Goal: Task Accomplishment & Management: Manage account settings

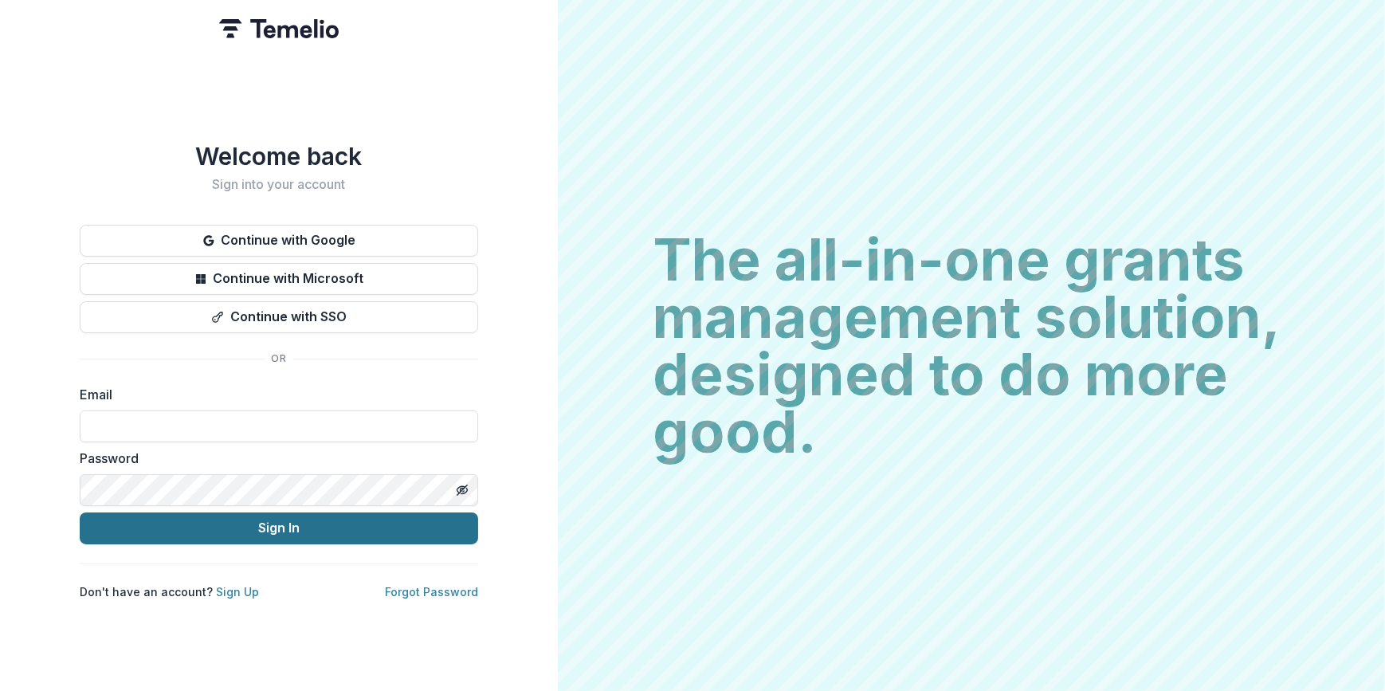
type input "**********"
click at [327, 527] on button "Sign In" at bounding box center [279, 528] width 398 height 32
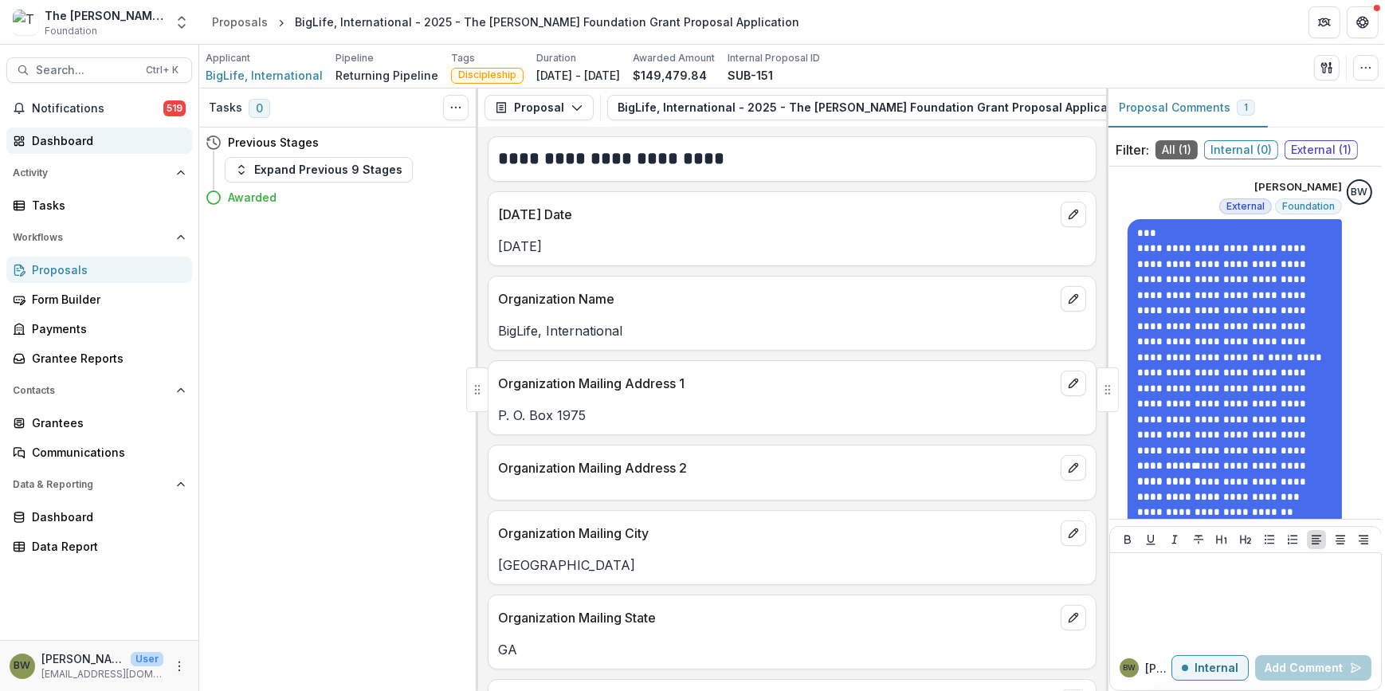
click at [58, 144] on div "Dashboard" at bounding box center [105, 140] width 147 height 17
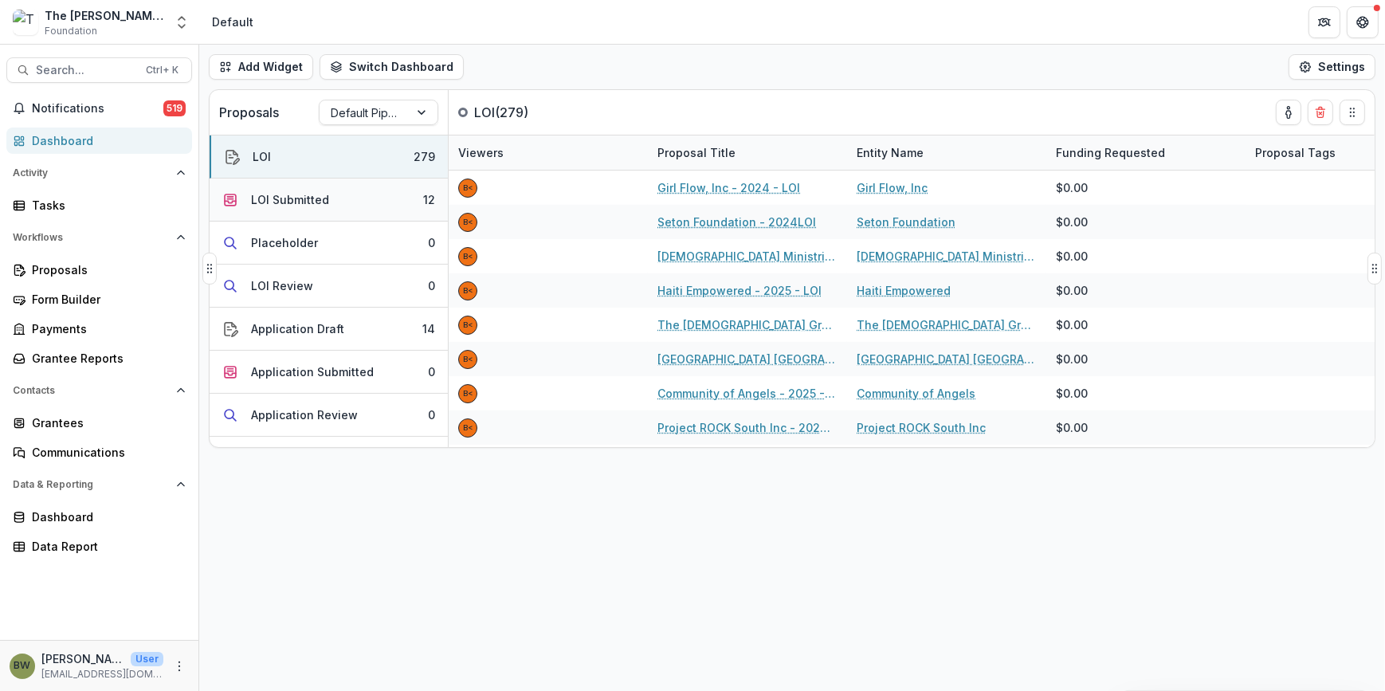
click at [295, 201] on div "LOI Submitted" at bounding box center [290, 199] width 78 height 17
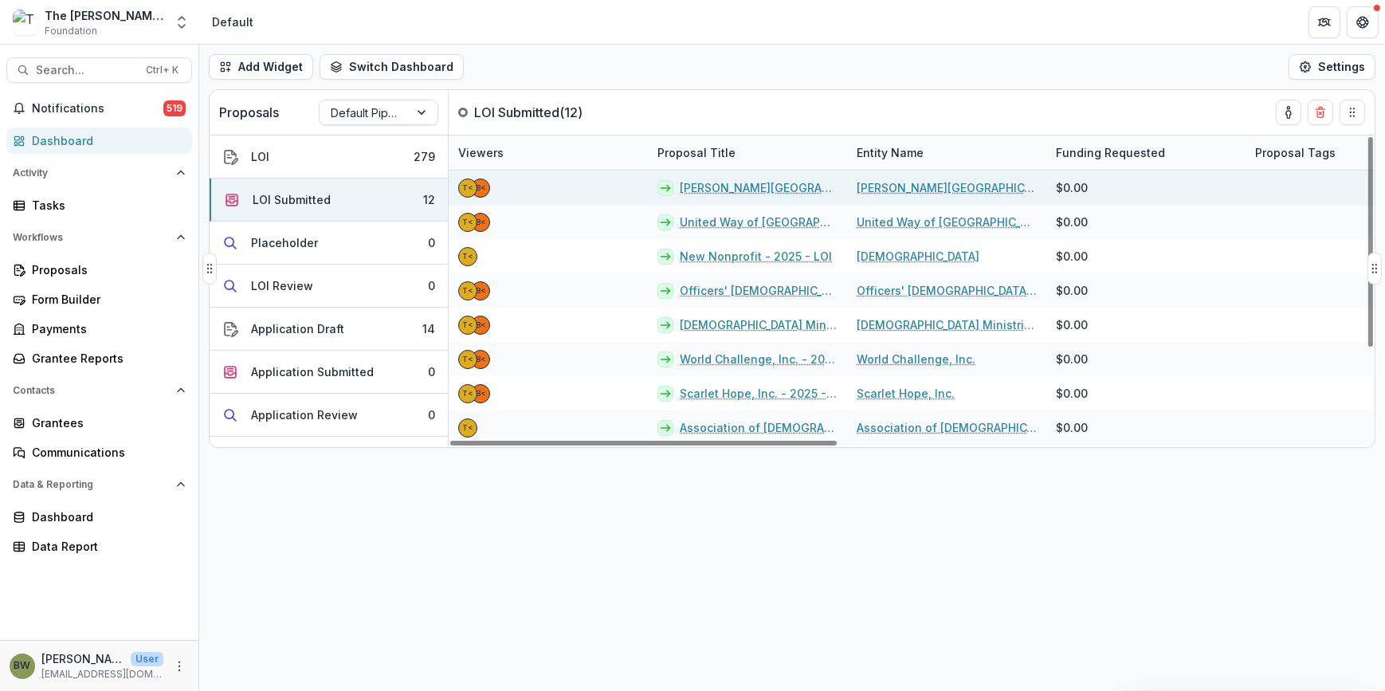
click at [735, 187] on link "Calvin Theological Seminary - 2025 - LOI" at bounding box center [759, 187] width 158 height 17
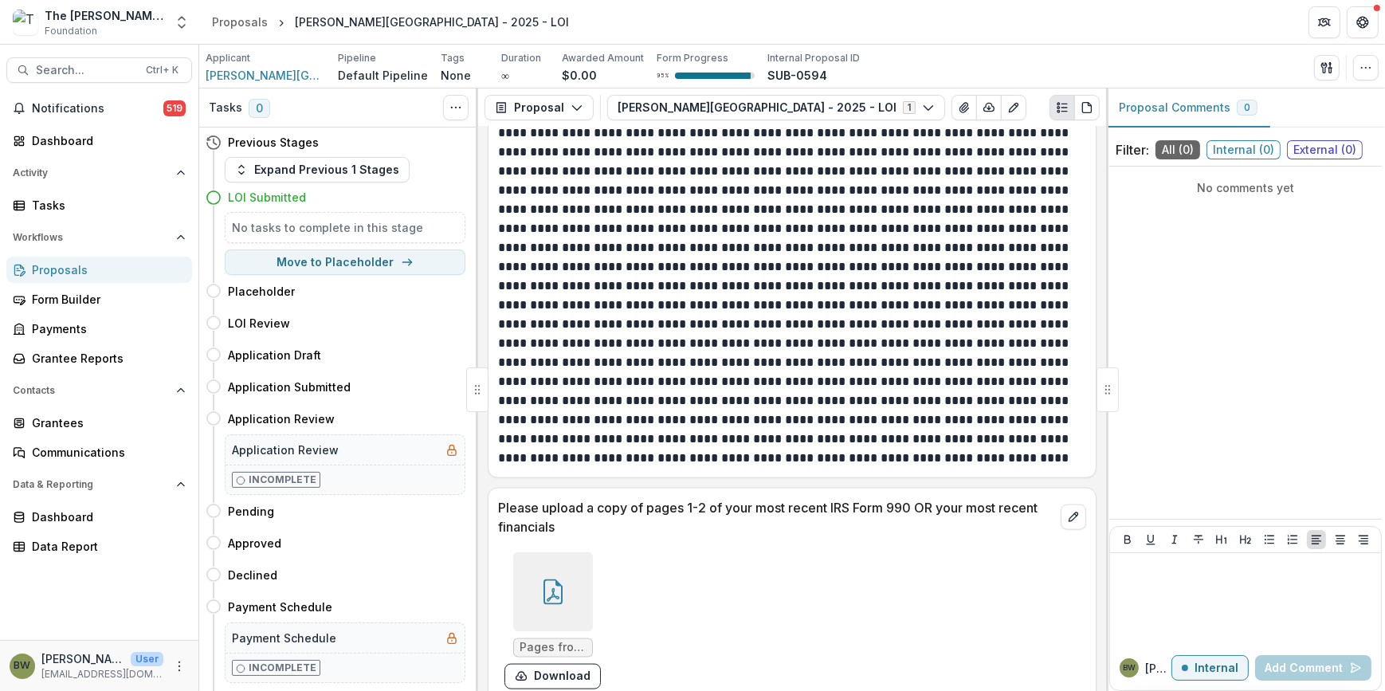
scroll to position [2716, 0]
click at [545, 578] on icon at bounding box center [552, 590] width 25 height 25
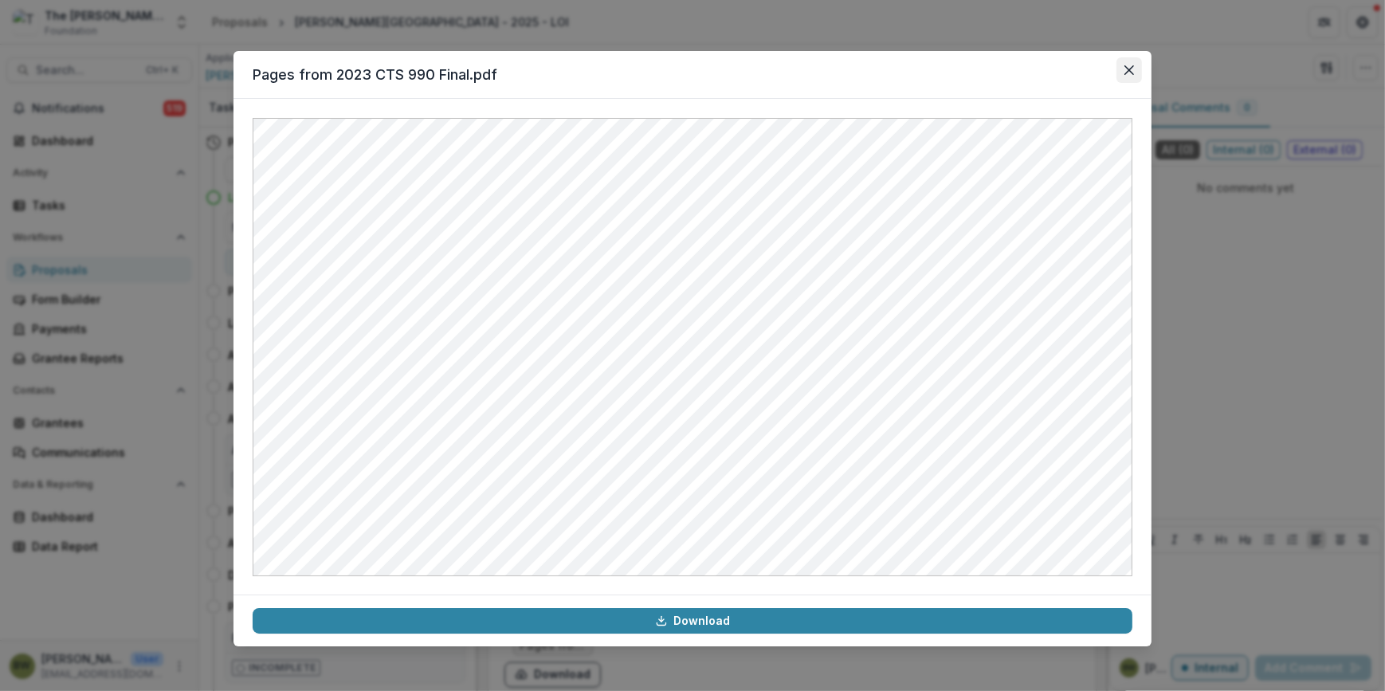
click at [1129, 65] on icon "Close" at bounding box center [1129, 70] width 10 height 10
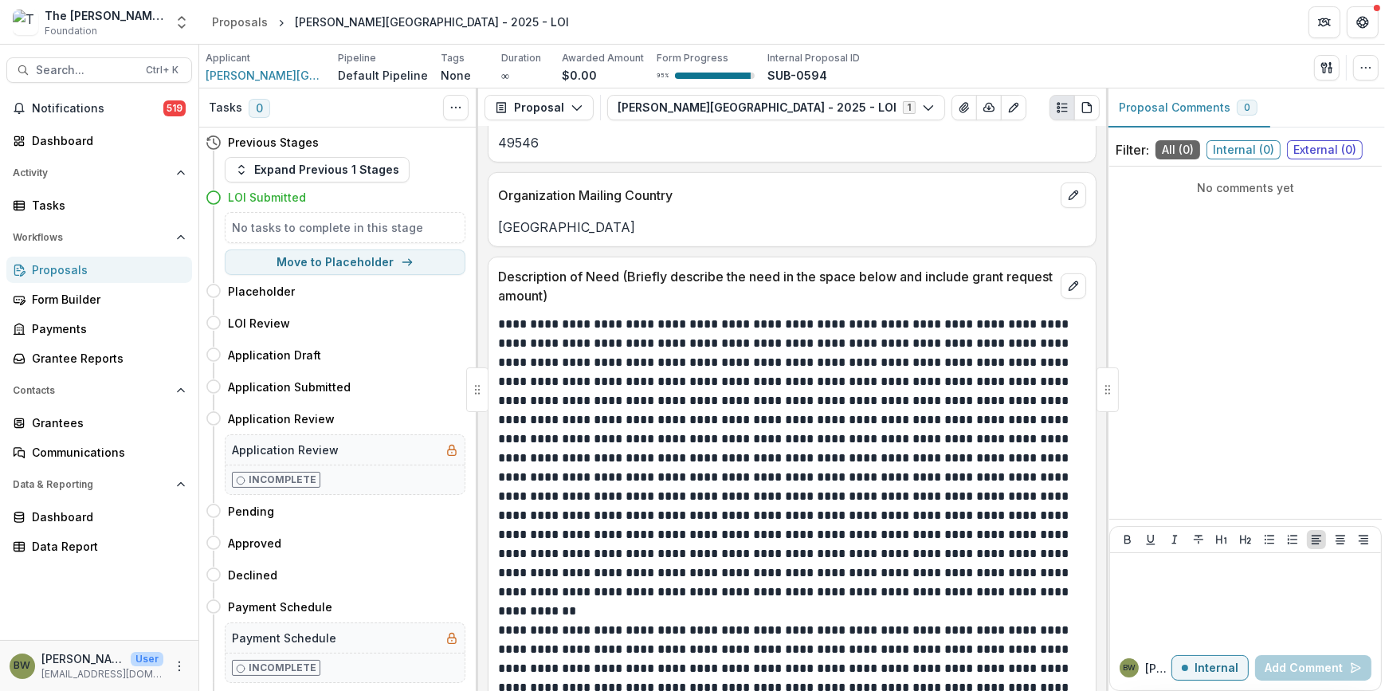
scroll to position [1050, 0]
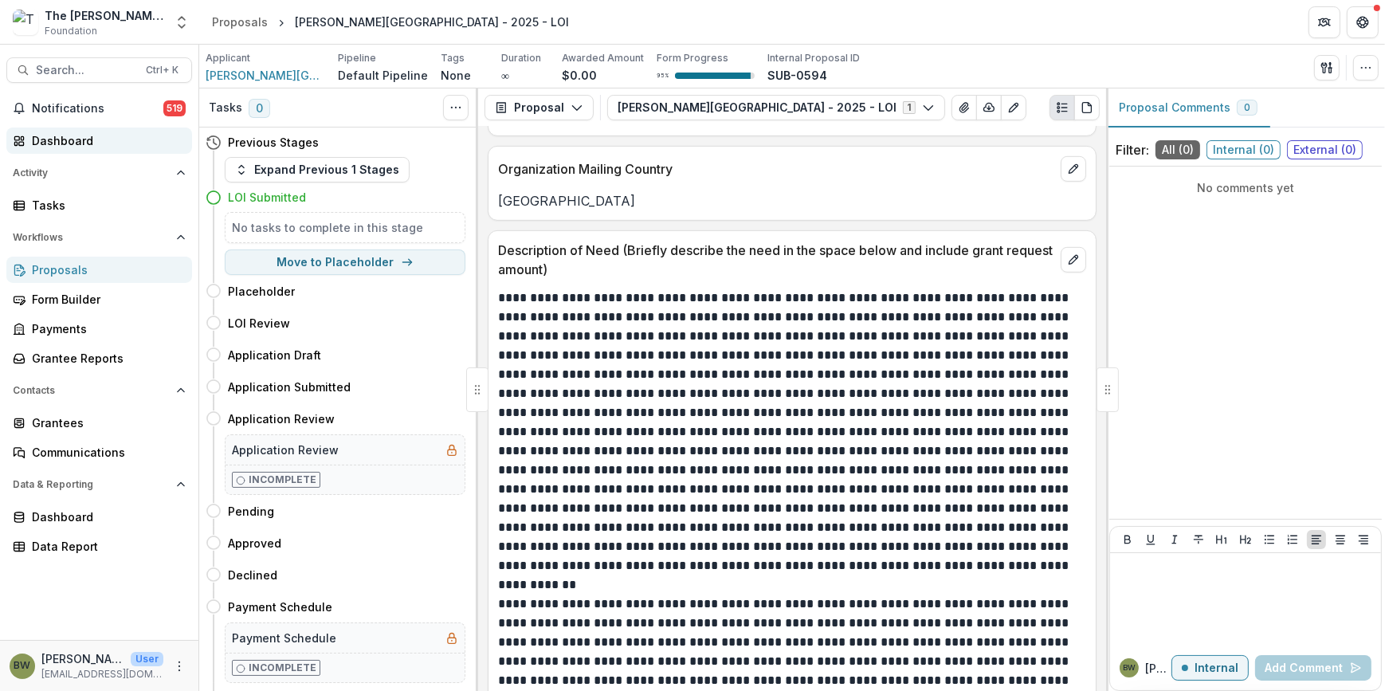
click at [94, 149] on link "Dashboard" at bounding box center [99, 140] width 186 height 26
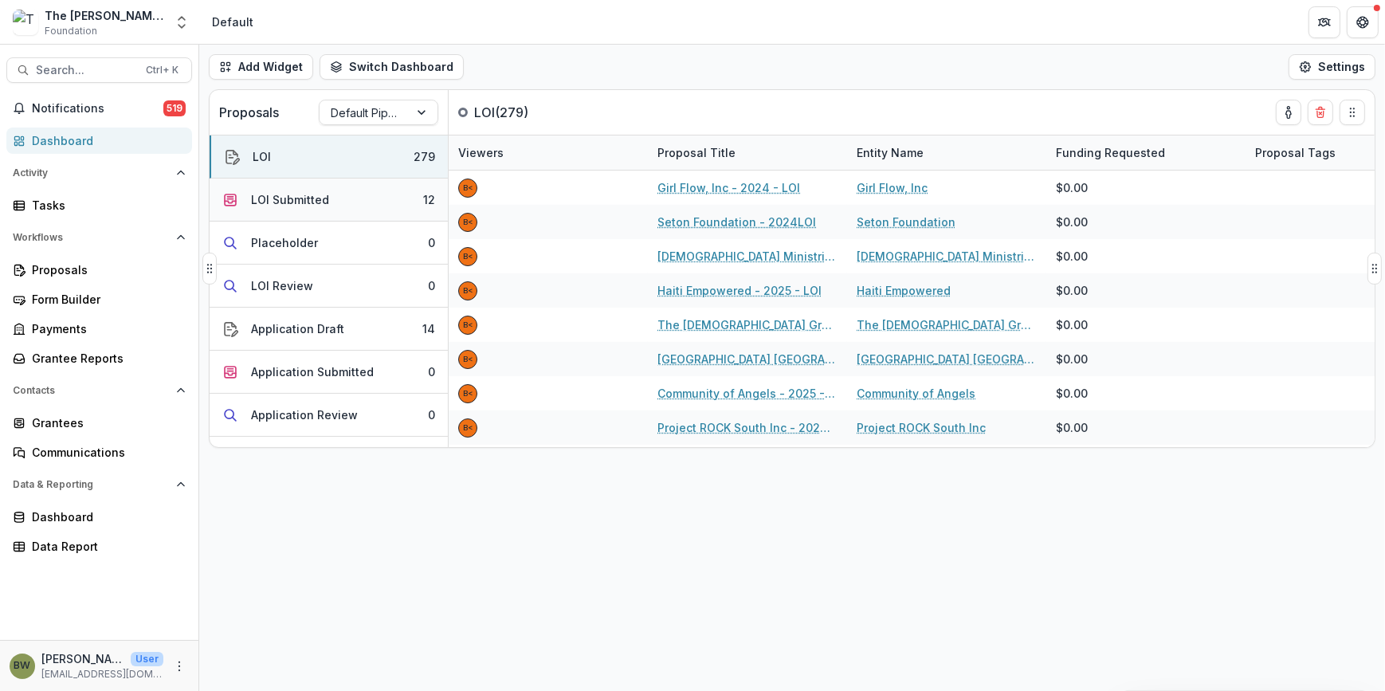
click at [343, 206] on button "LOI Submitted 12" at bounding box center [329, 199] width 238 height 43
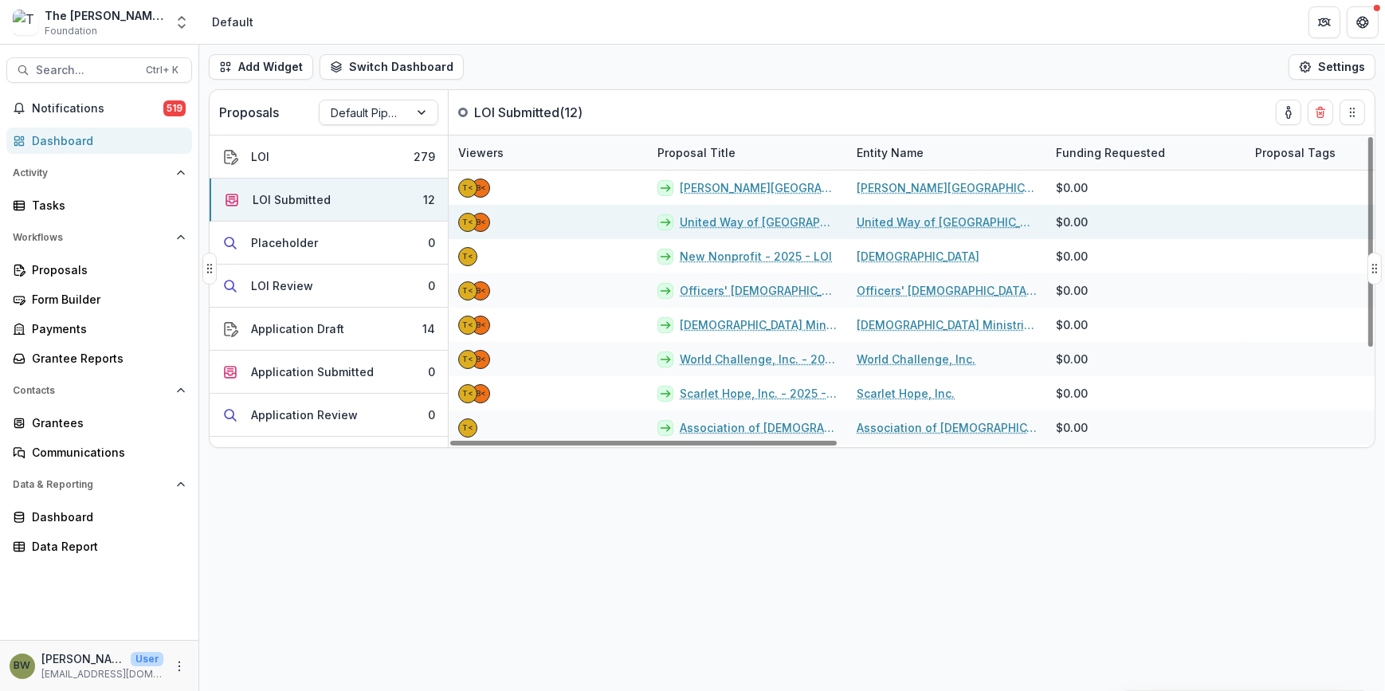
click at [748, 225] on link "United Way of Greater Charlotte - 2025 - LOI" at bounding box center [759, 222] width 158 height 17
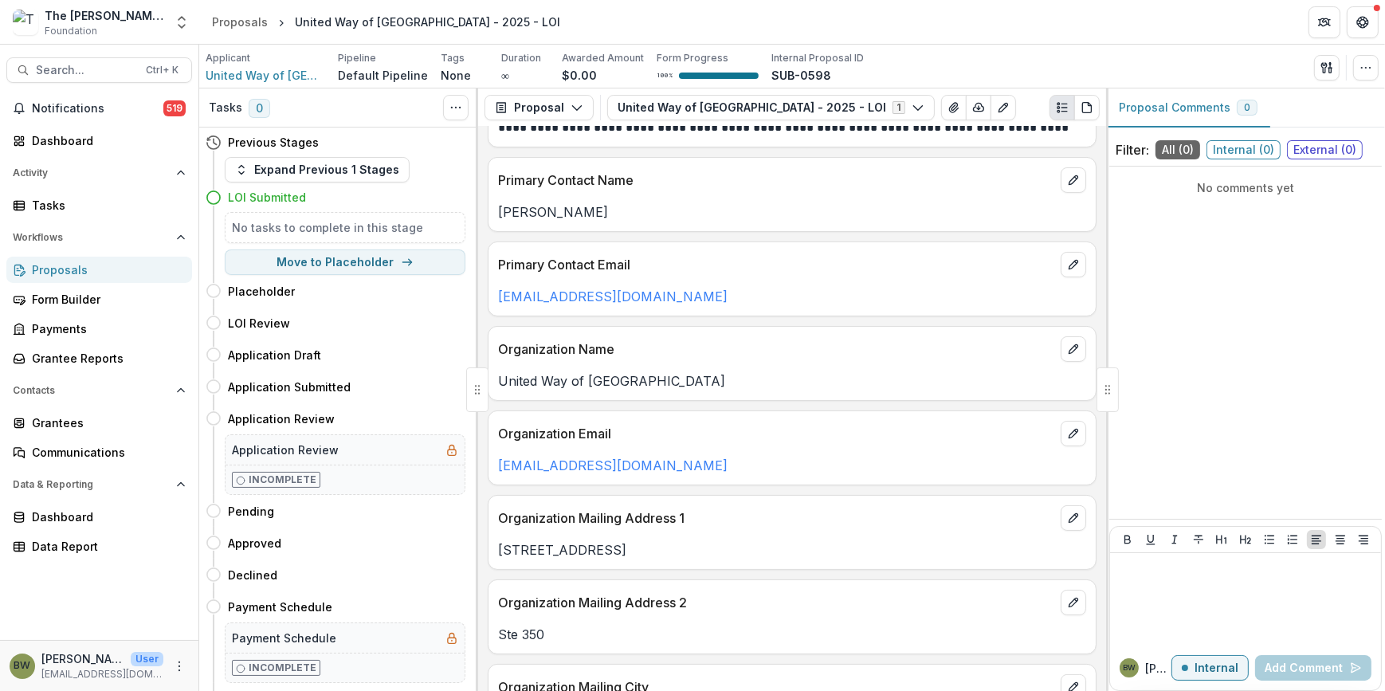
scroll to position [362, 0]
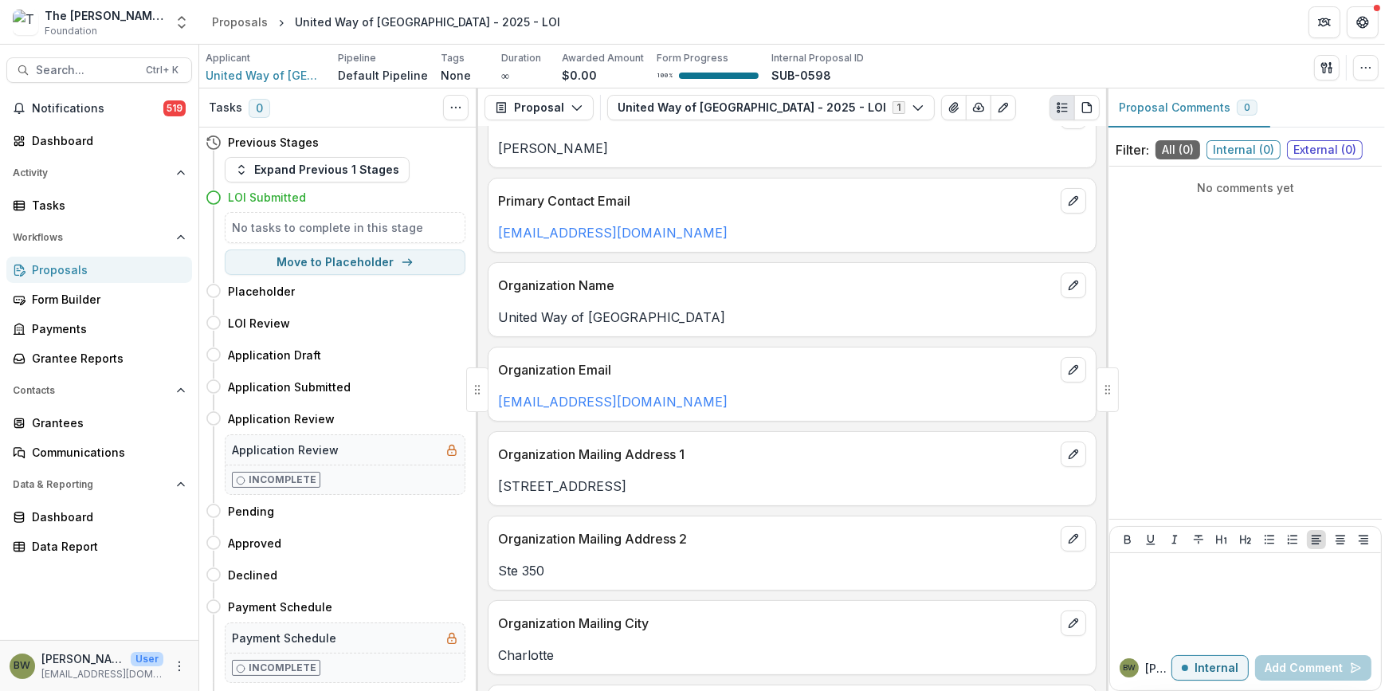
drag, startPoint x: 451, startPoint y: 322, endPoint x: 756, endPoint y: 363, distance: 307.9
click at [756, 363] on div "**********" at bounding box center [791, 389] width 1185 height 602
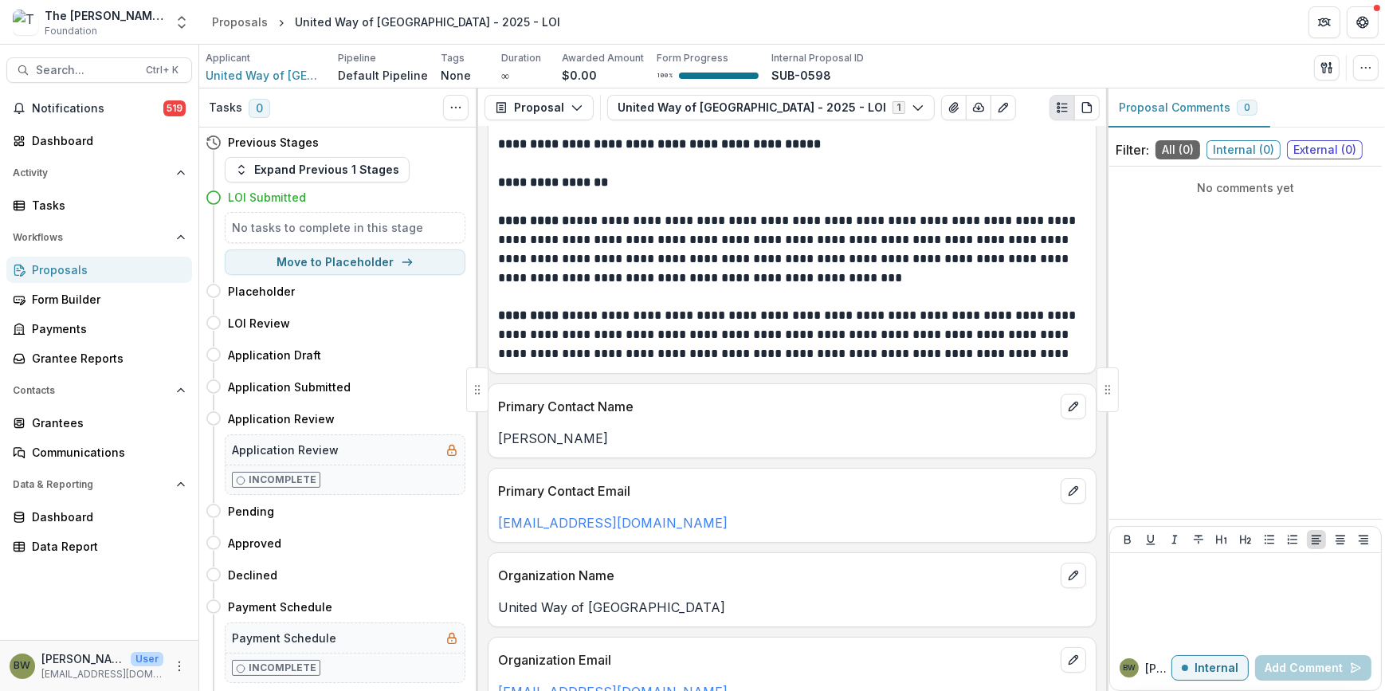
scroll to position [0, 0]
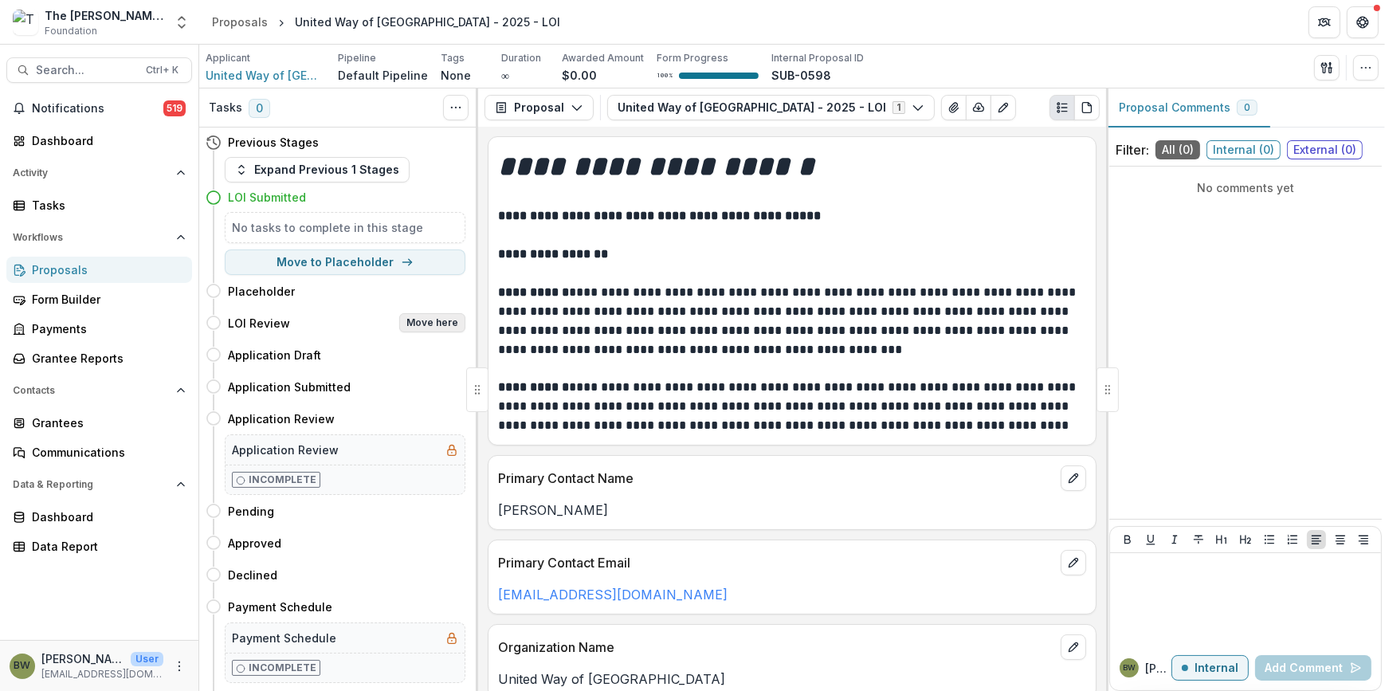
click at [430, 326] on button "Move here" at bounding box center [432, 322] width 66 height 19
select select "**********"
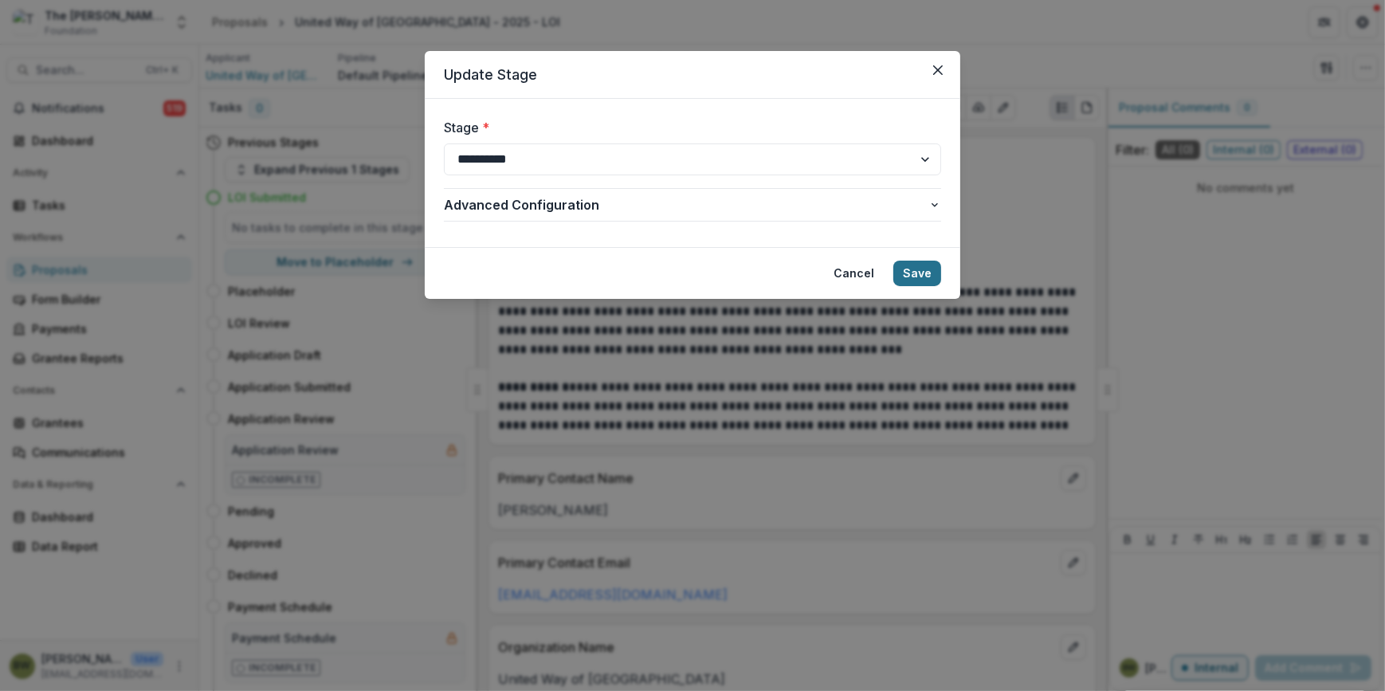
click at [922, 270] on button "Save" at bounding box center [917, 273] width 48 height 25
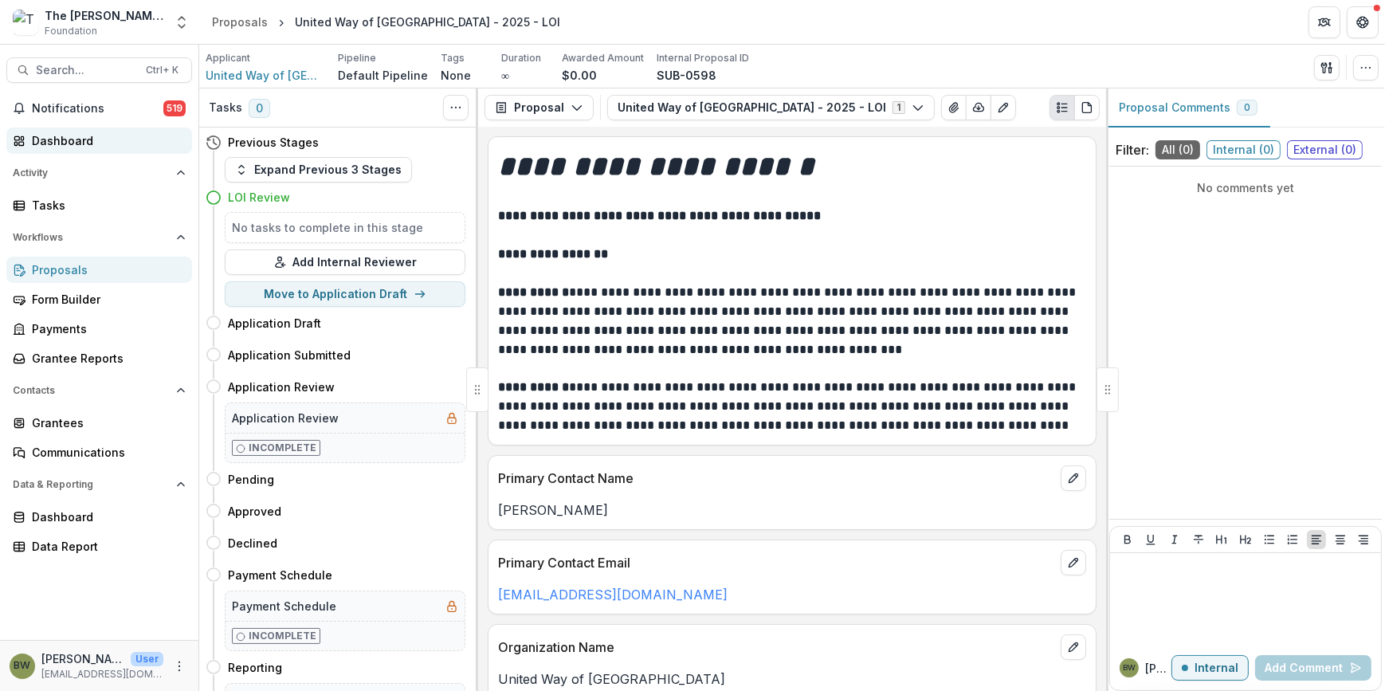
click at [105, 136] on div "Dashboard" at bounding box center [105, 140] width 147 height 17
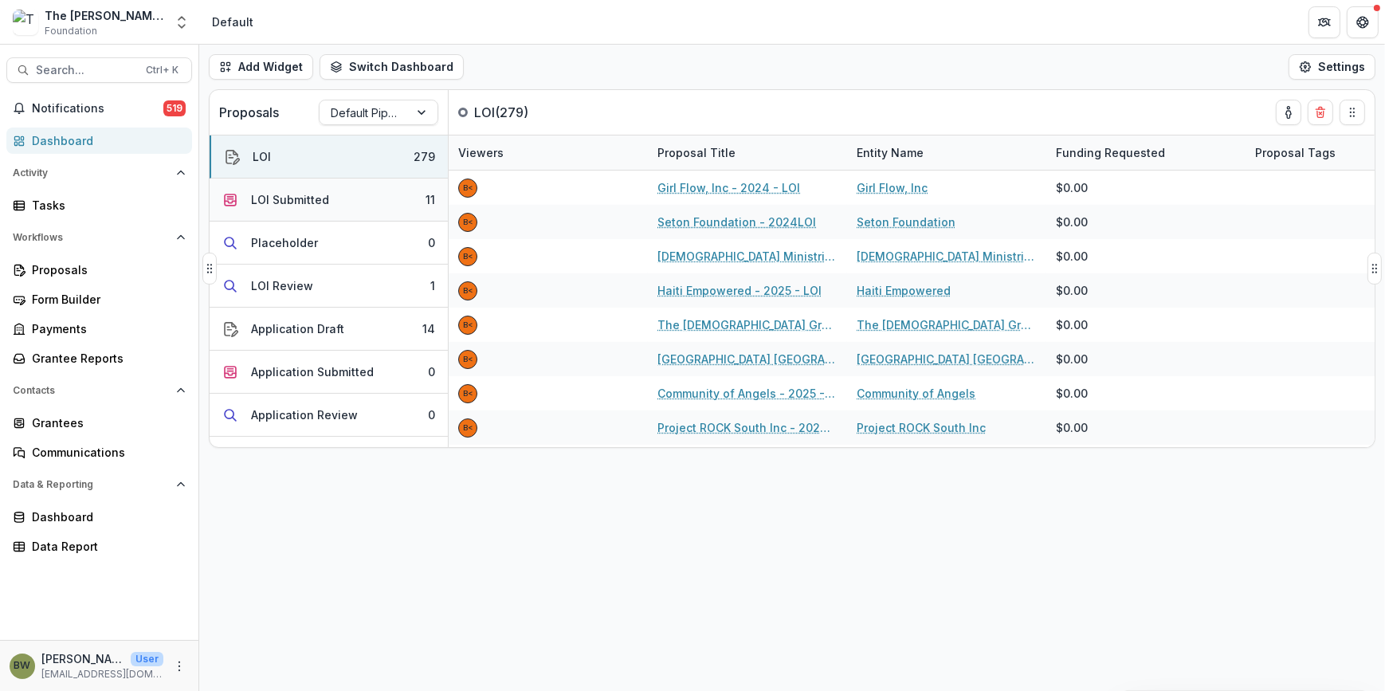
click at [319, 206] on div "LOI Submitted" at bounding box center [290, 199] width 78 height 17
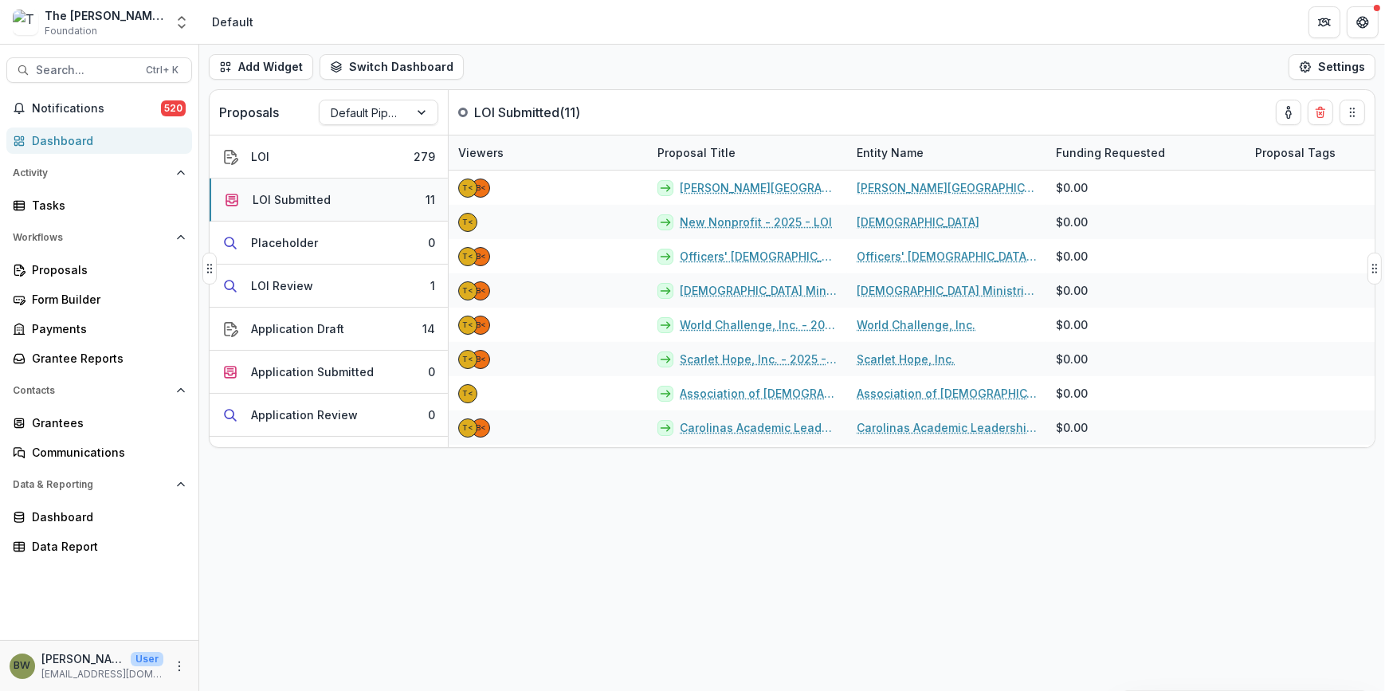
click at [263, 204] on div "LOI Submitted" at bounding box center [292, 199] width 78 height 17
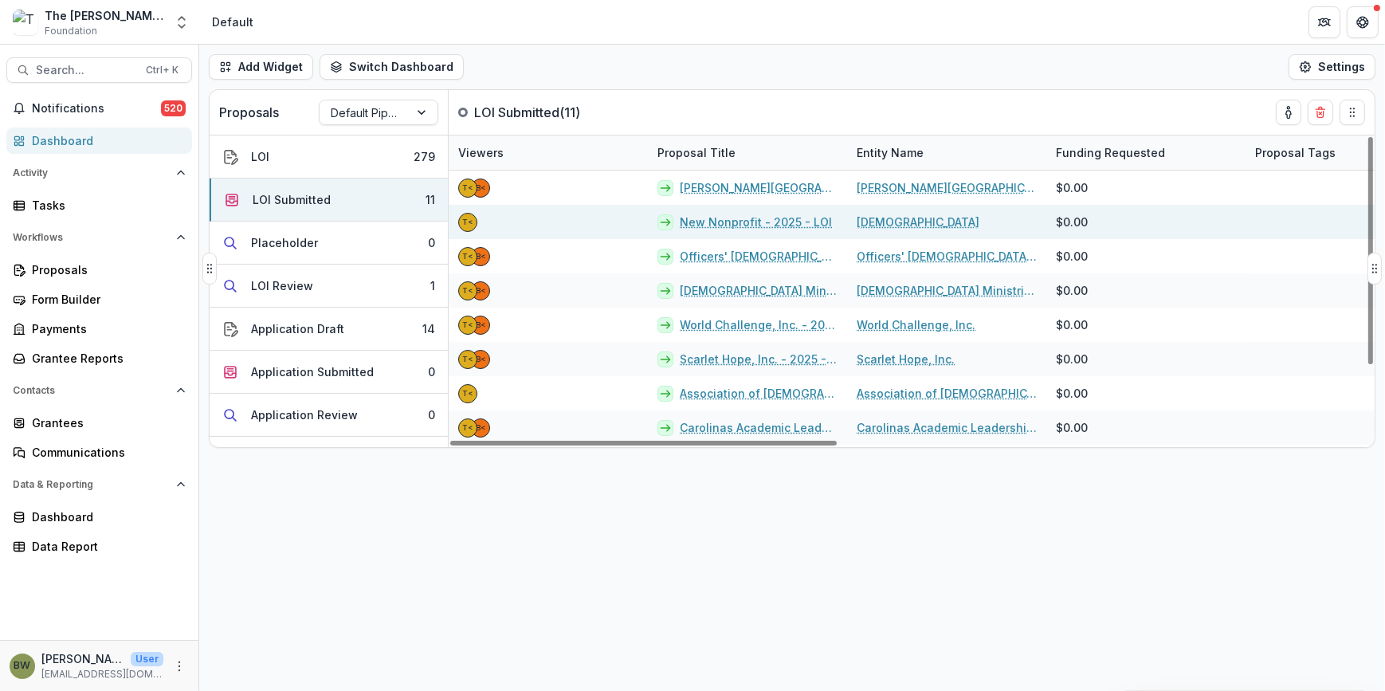
click at [735, 228] on link "New Nonprofit - 2025 - LOI" at bounding box center [756, 222] width 152 height 17
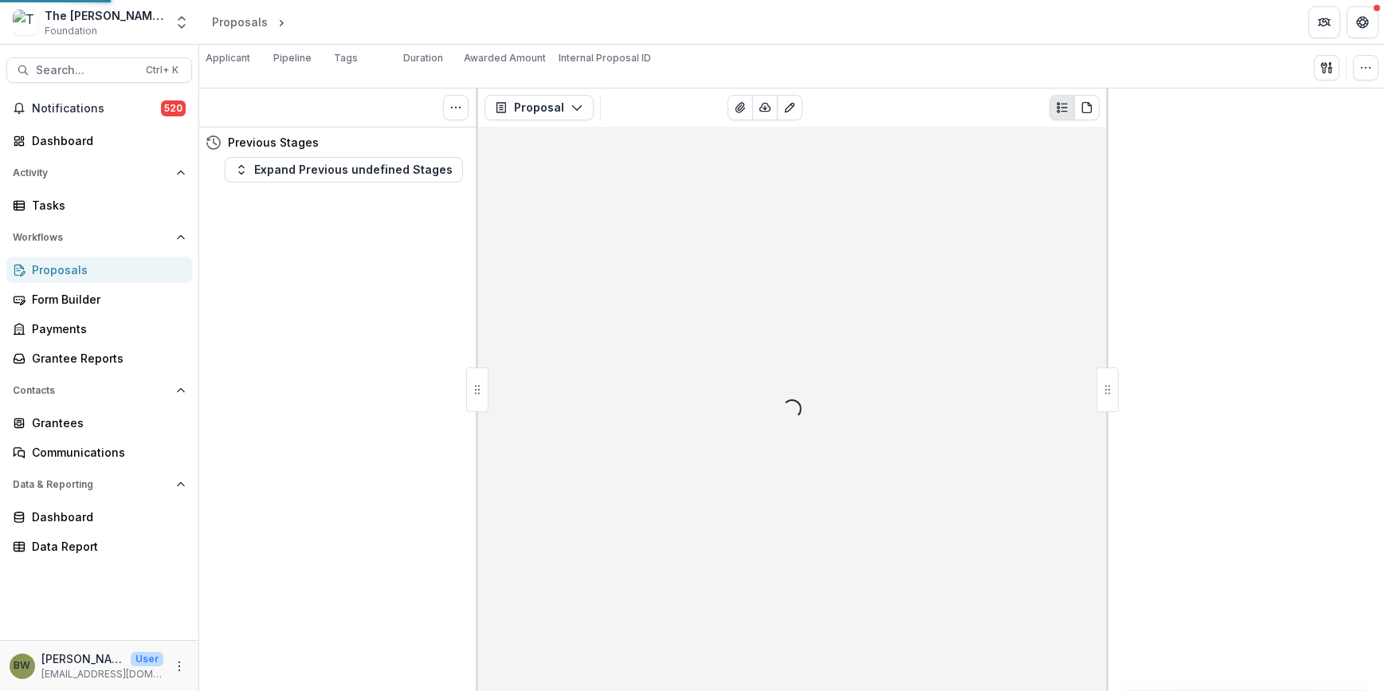
click at [735, 228] on div "Loading..." at bounding box center [792, 409] width 628 height 564
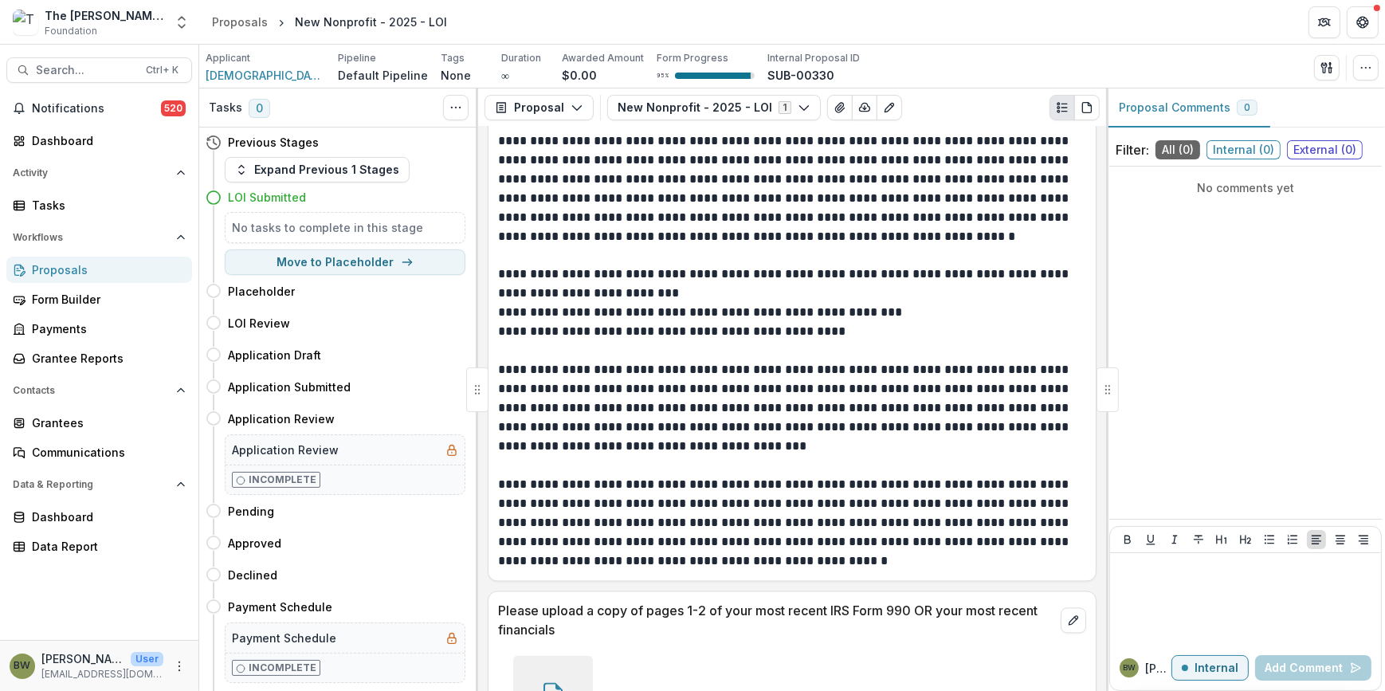
scroll to position [4168, 0]
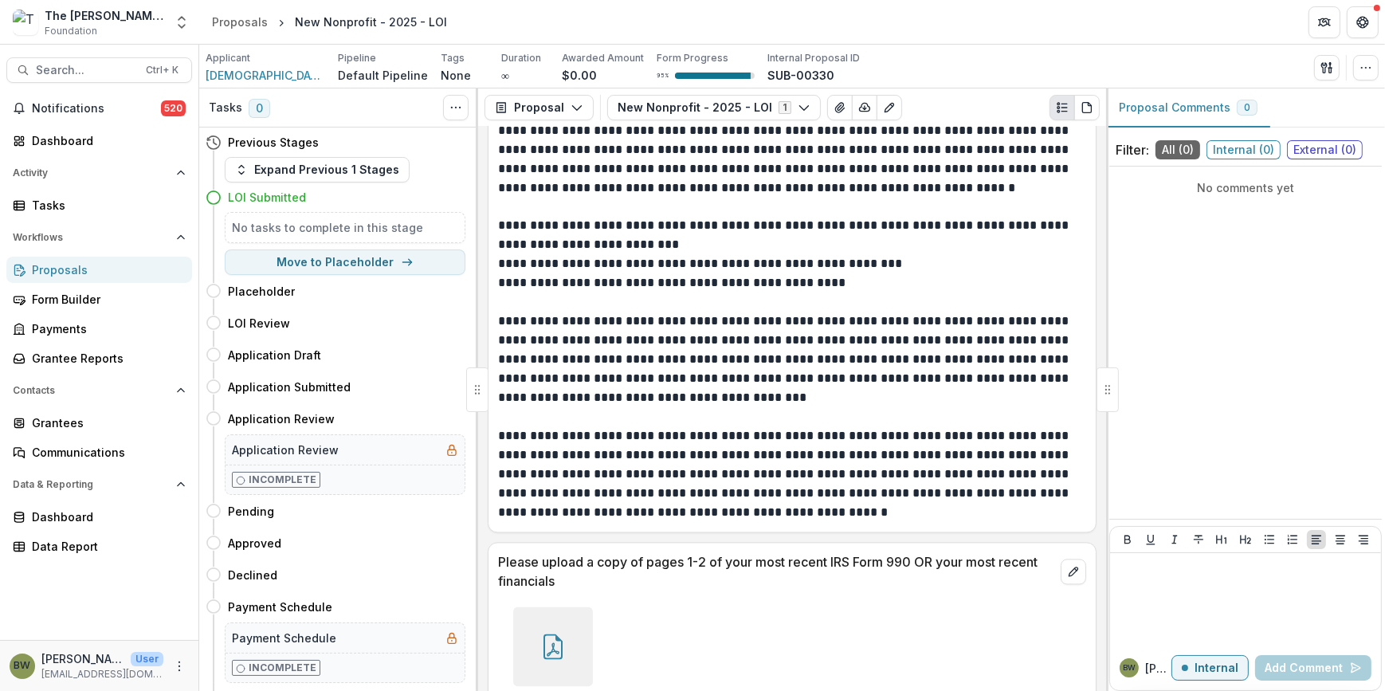
click at [579, 606] on div at bounding box center [553, 646] width 80 height 80
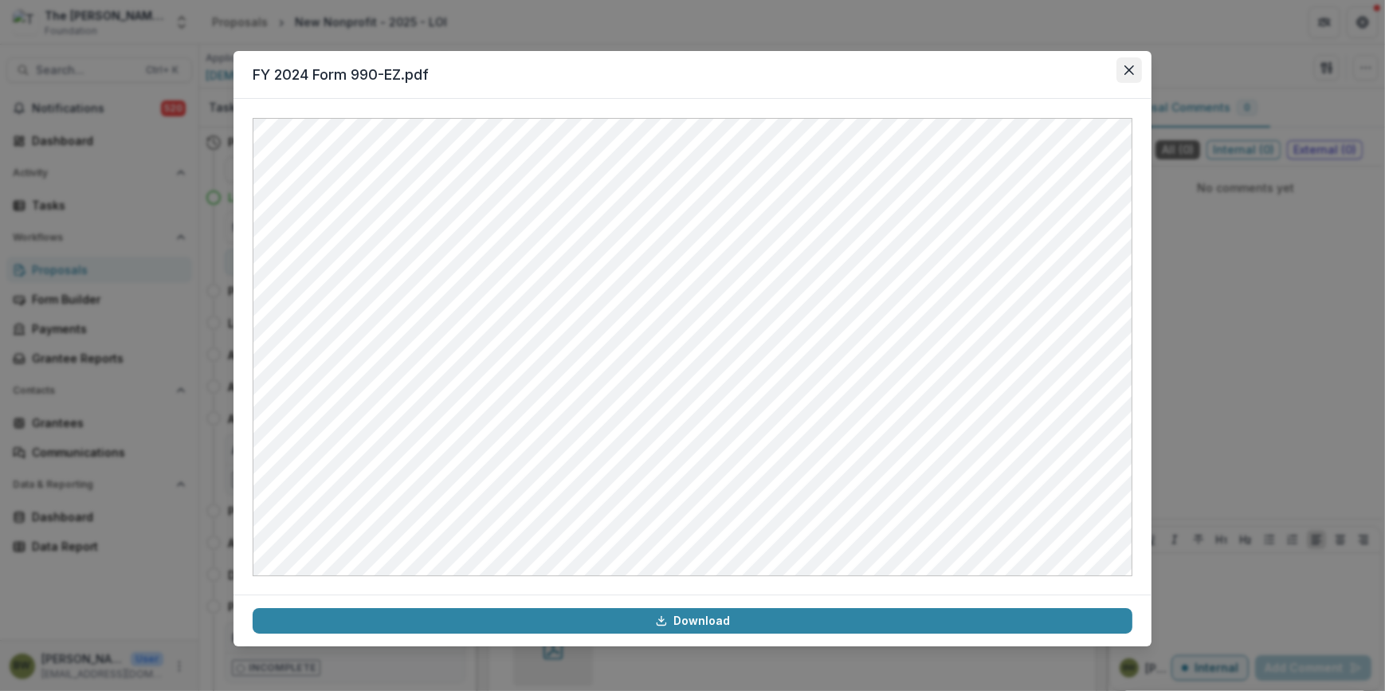
click at [1134, 74] on button "Close" at bounding box center [1128, 69] width 25 height 25
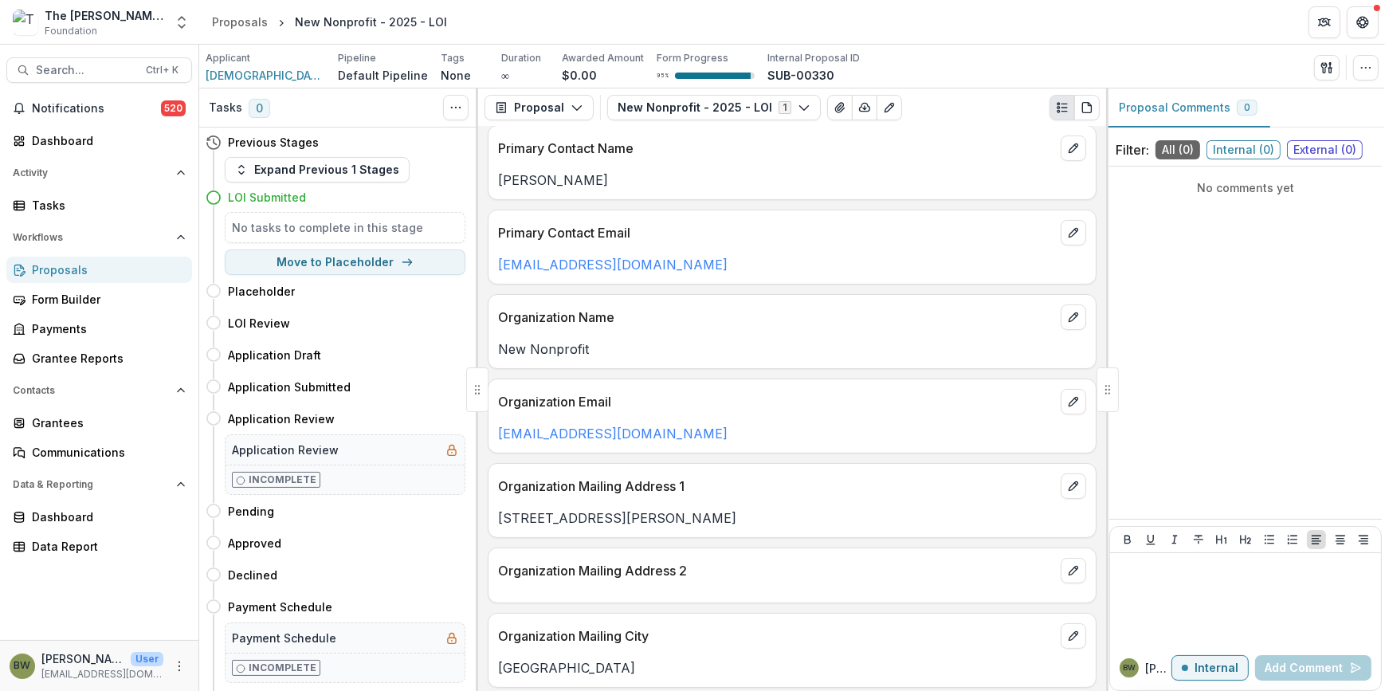
scroll to position [0, 0]
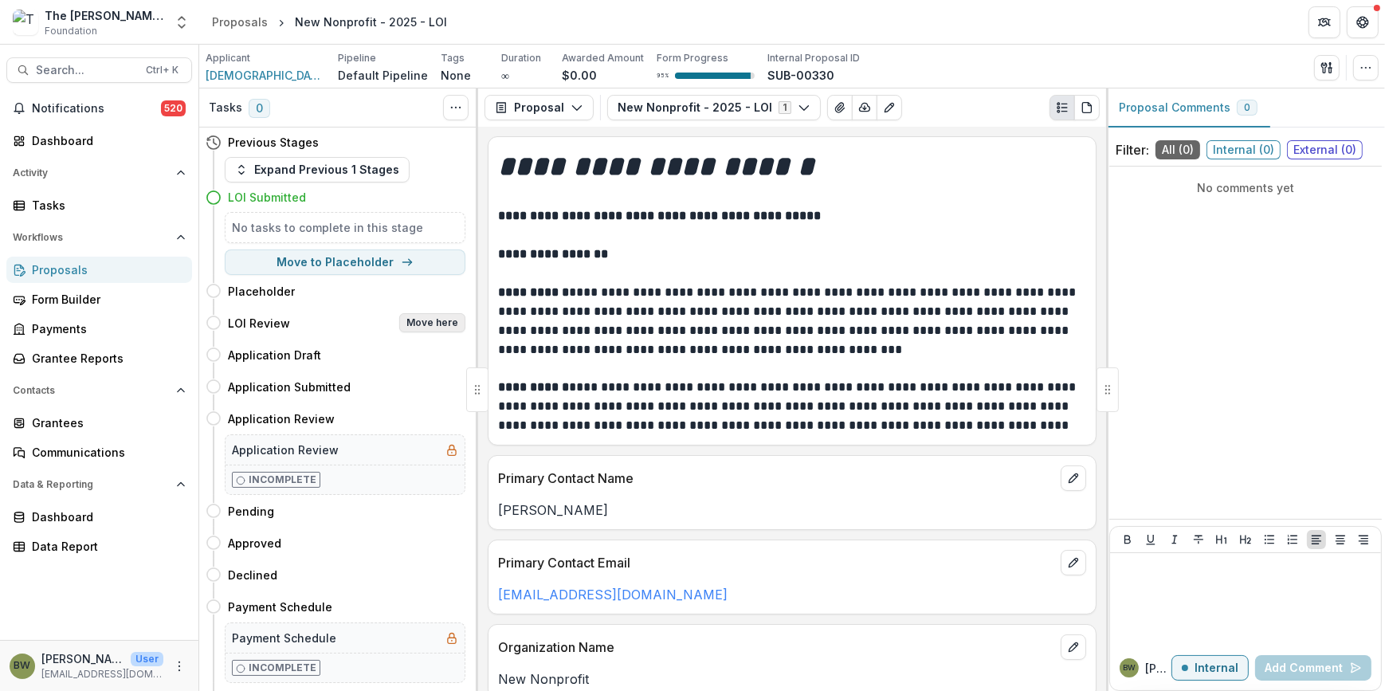
click at [442, 326] on button "Move here" at bounding box center [432, 322] width 66 height 19
select select "**********"
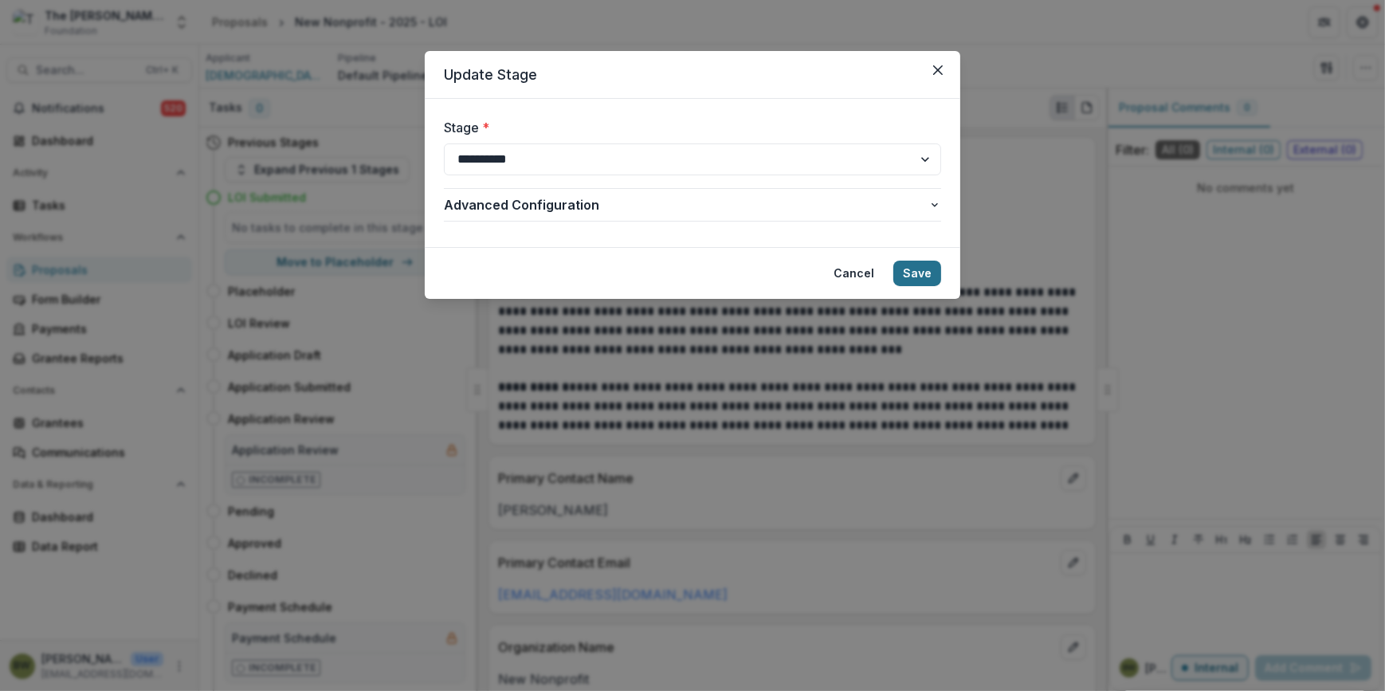
click at [921, 277] on button "Save" at bounding box center [917, 273] width 48 height 25
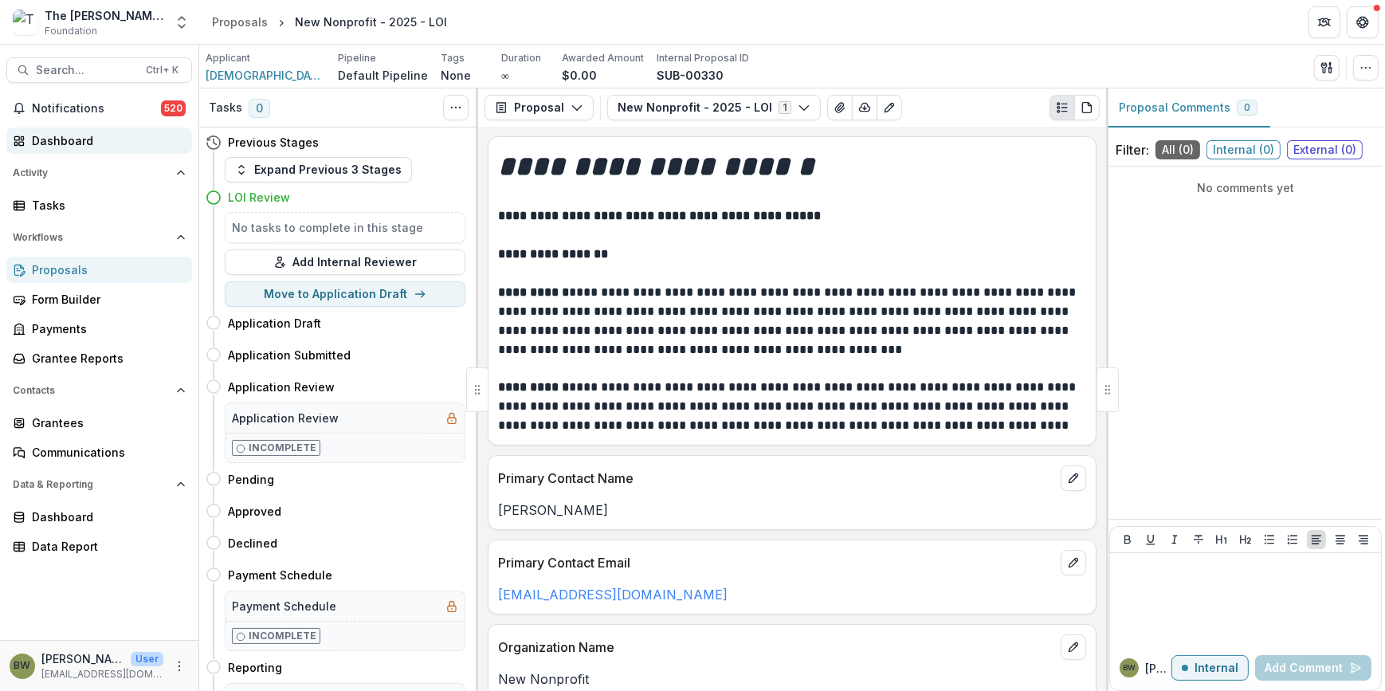
click at [62, 144] on div "Dashboard" at bounding box center [105, 140] width 147 height 17
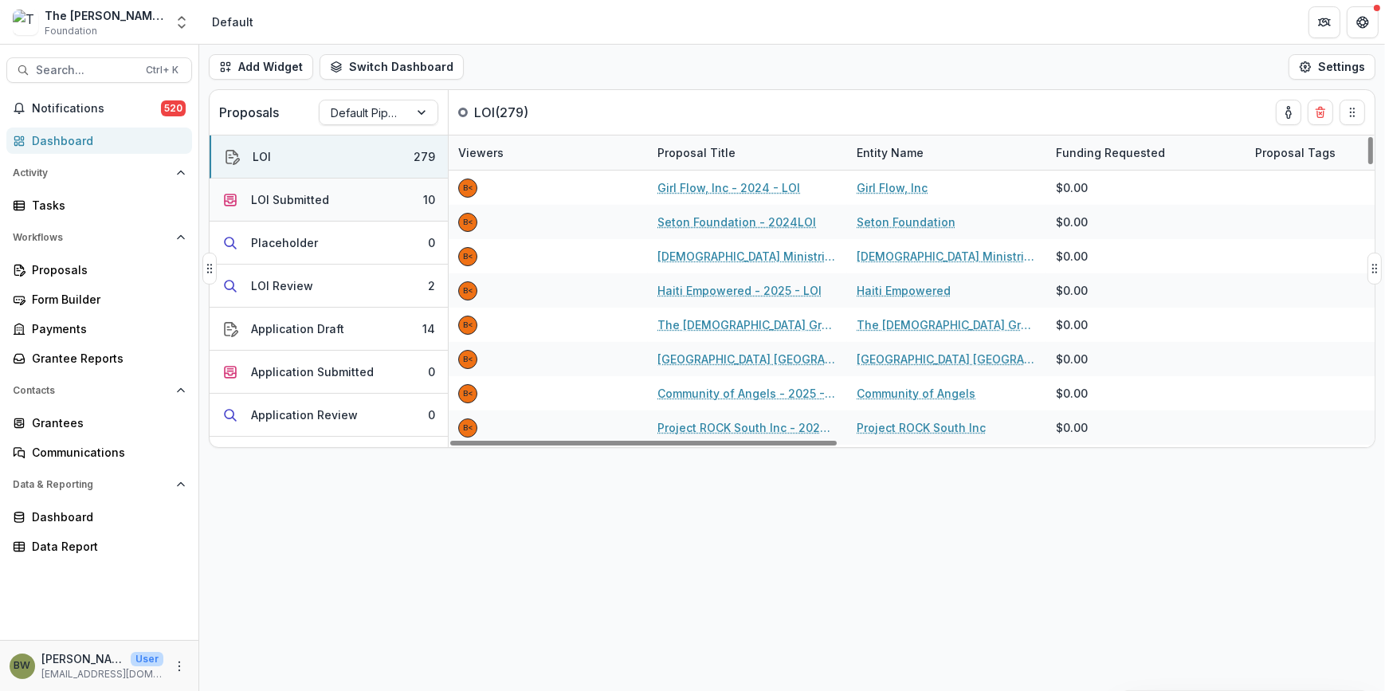
click at [333, 202] on button "LOI Submitted 10" at bounding box center [329, 199] width 238 height 43
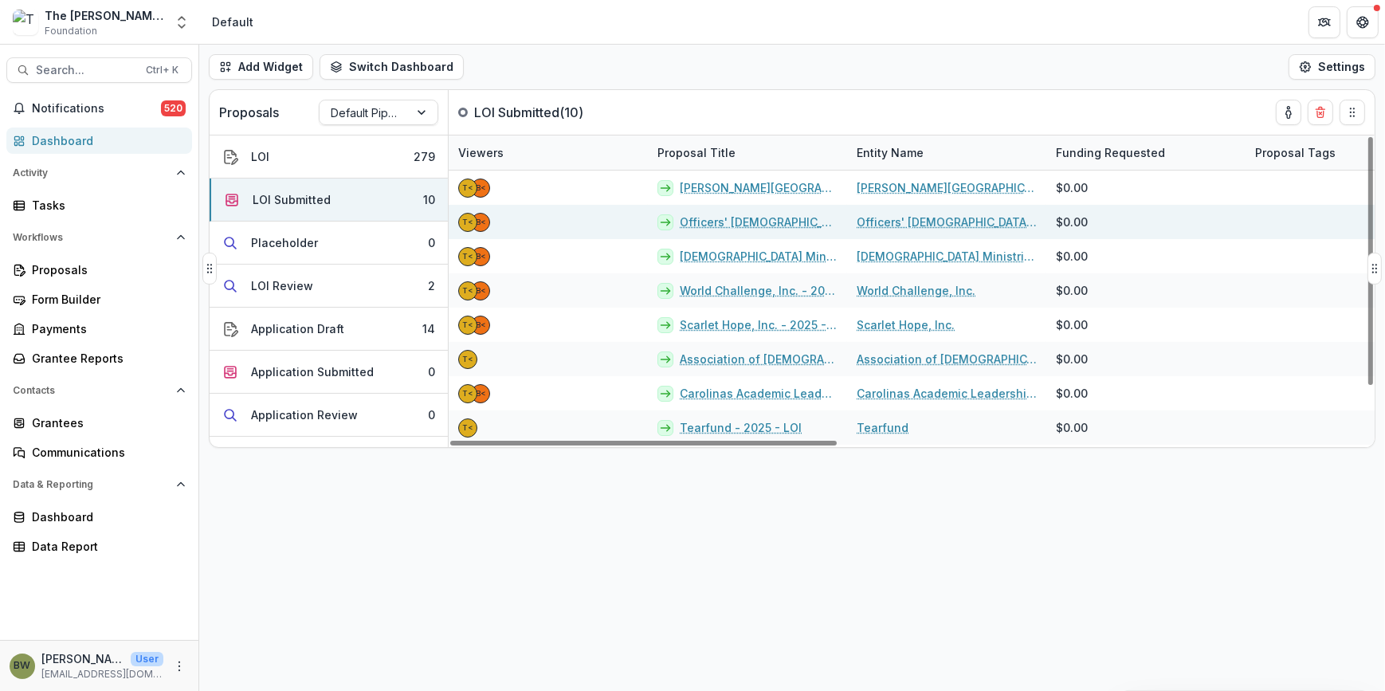
click at [790, 226] on link "Officers' Christian Fellowship of the USA - 2025 - LOI" at bounding box center [759, 222] width 158 height 17
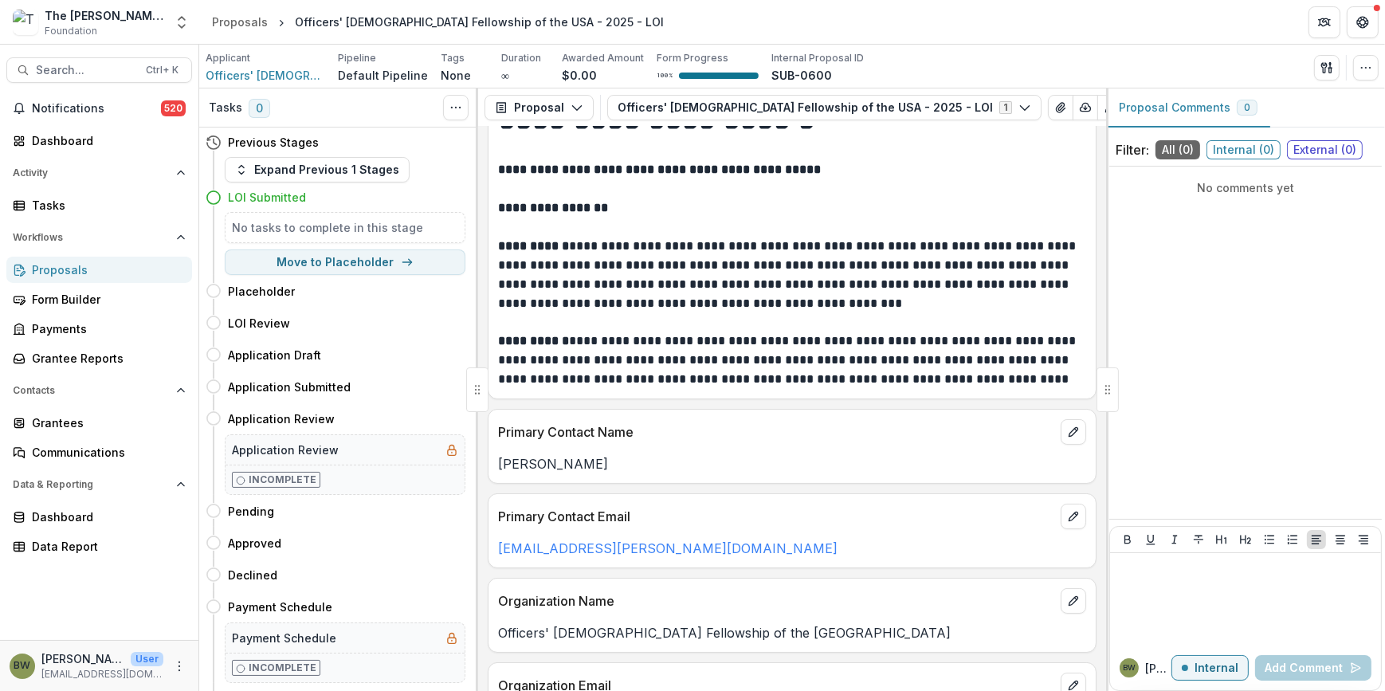
scroll to position [72, 0]
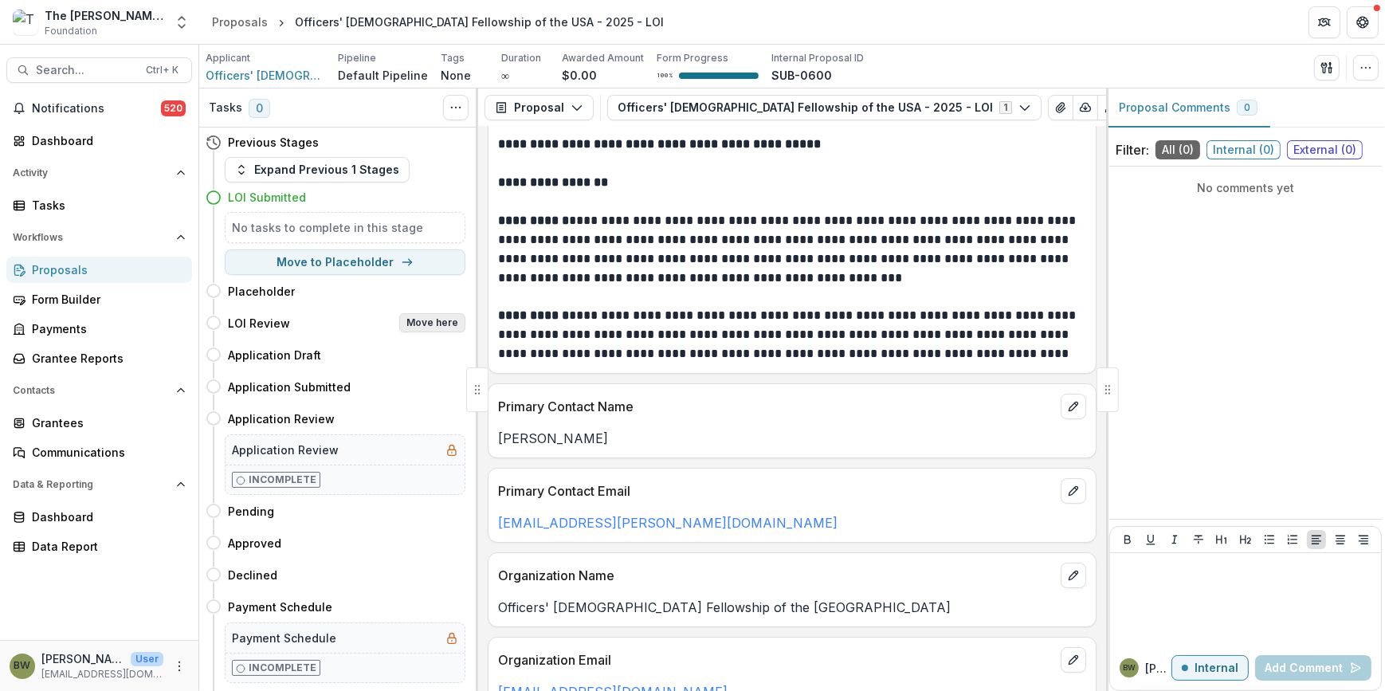
click at [449, 327] on button "Move here" at bounding box center [432, 322] width 66 height 19
select select "**********"
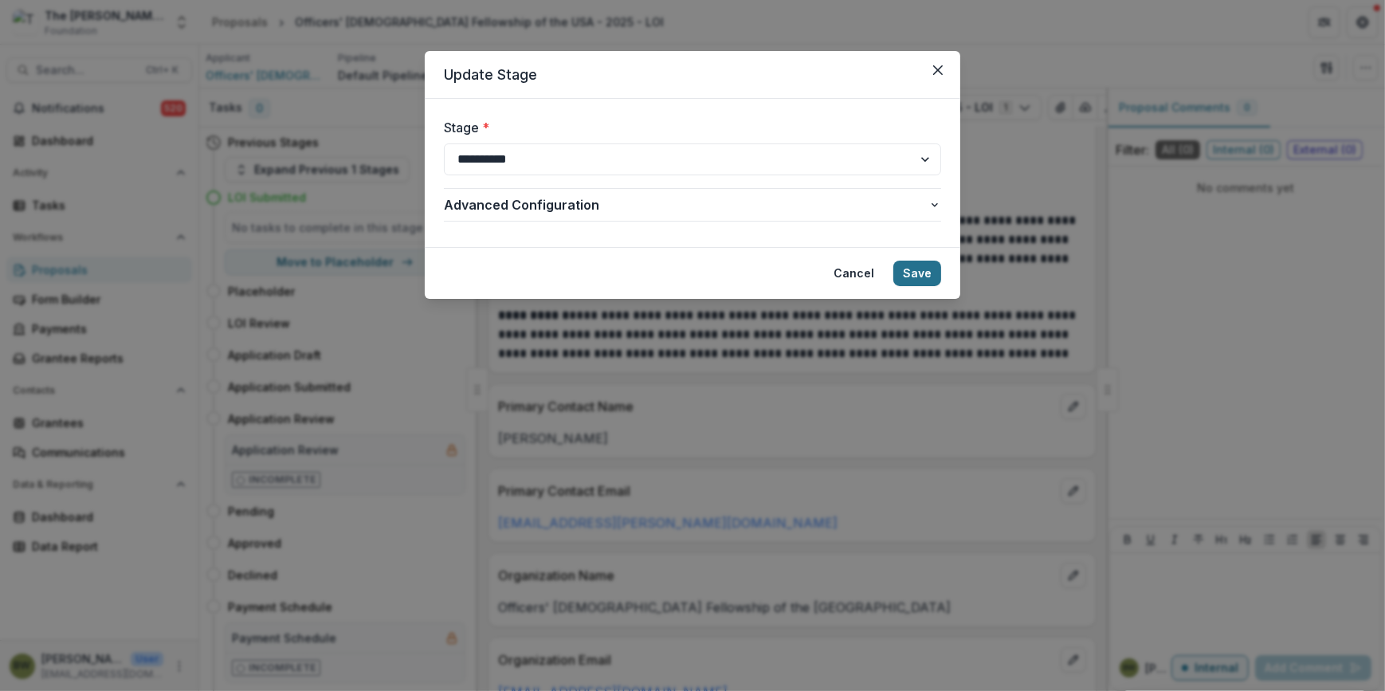
click at [936, 277] on button "Save" at bounding box center [917, 273] width 48 height 25
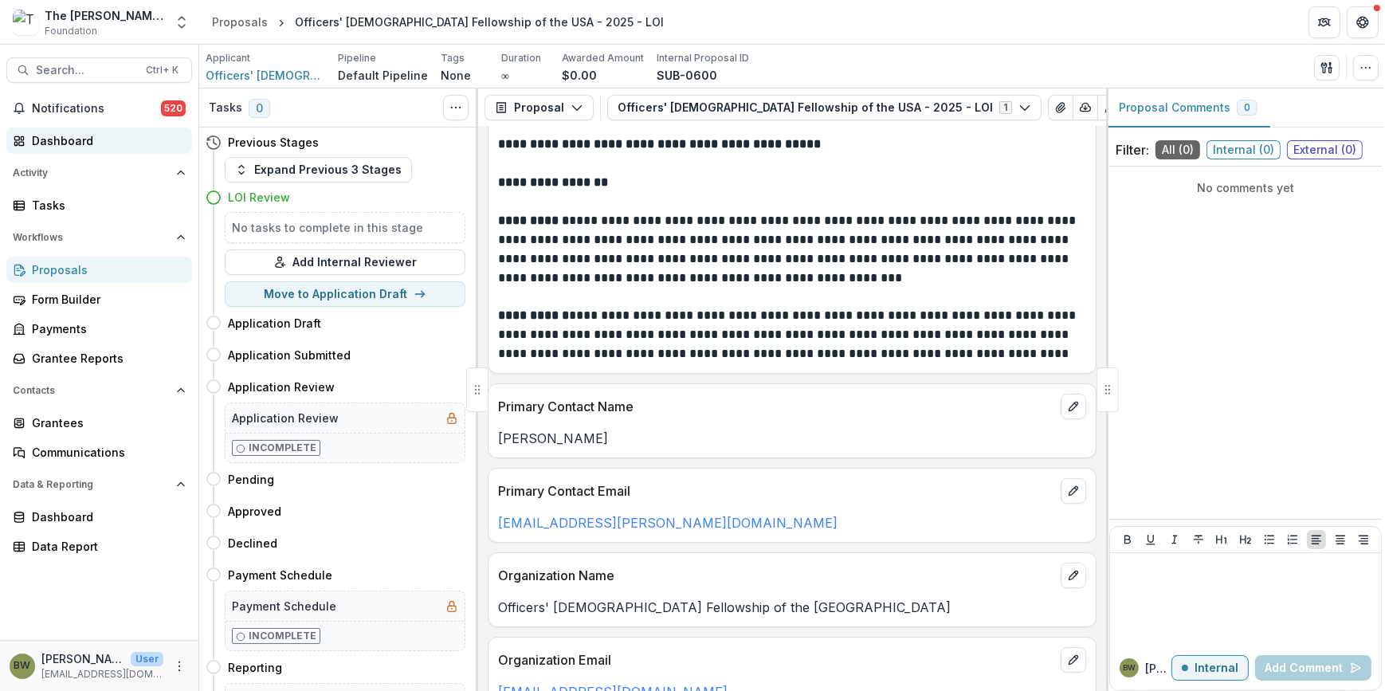
click at [76, 136] on div "Dashboard" at bounding box center [105, 140] width 147 height 17
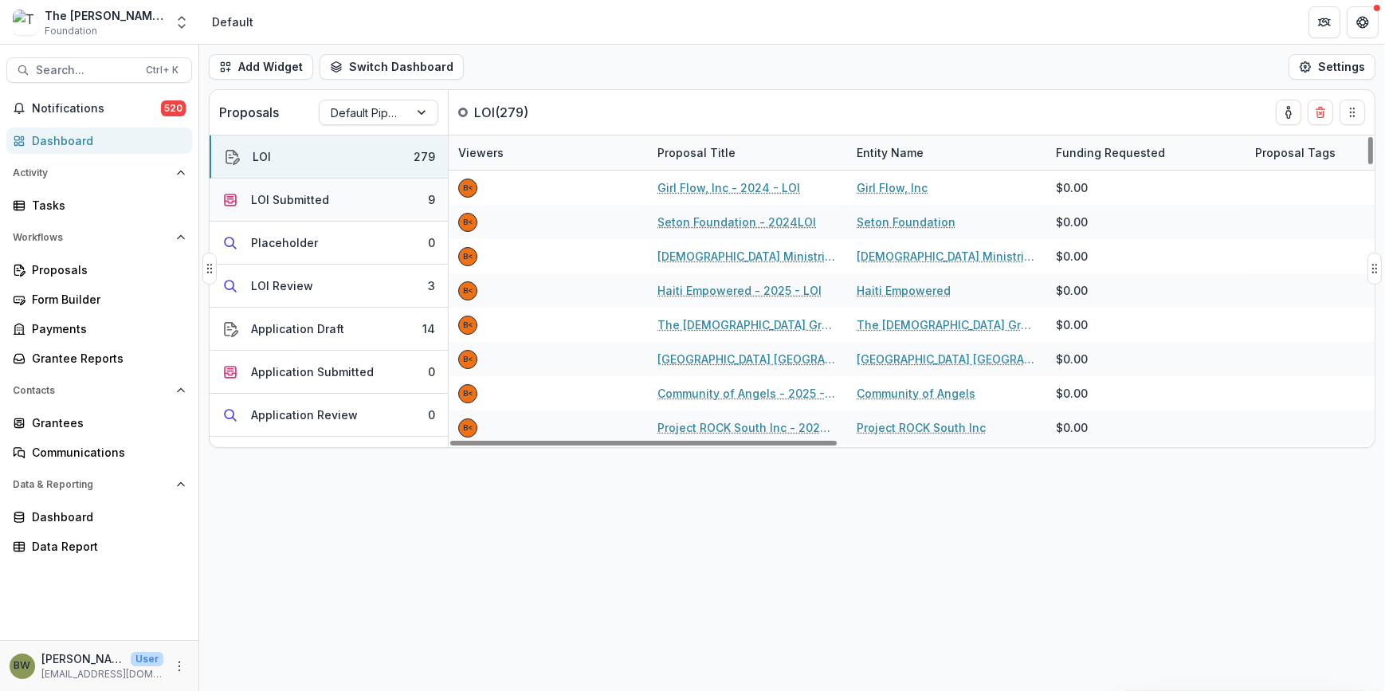
click at [319, 200] on div "LOI Submitted" at bounding box center [290, 199] width 78 height 17
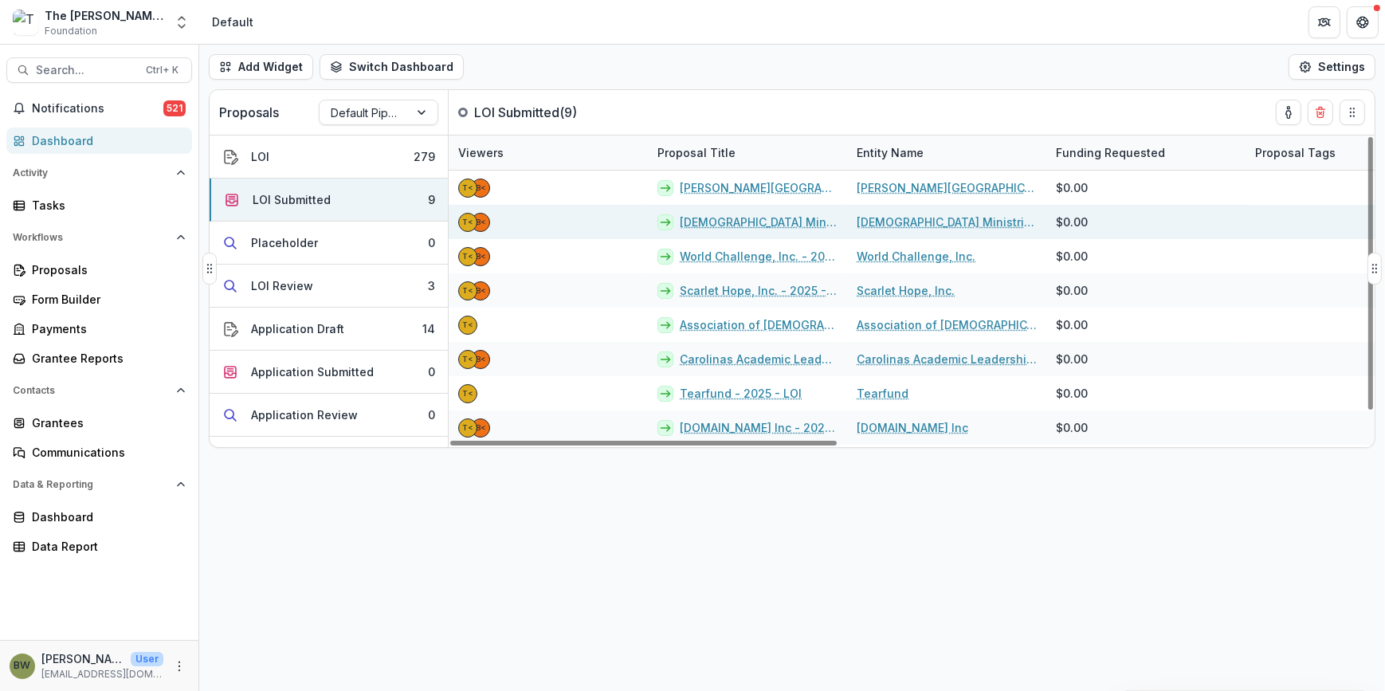
click at [747, 224] on link "Hasat Church Ministries - 2025 - LOI" at bounding box center [759, 222] width 158 height 17
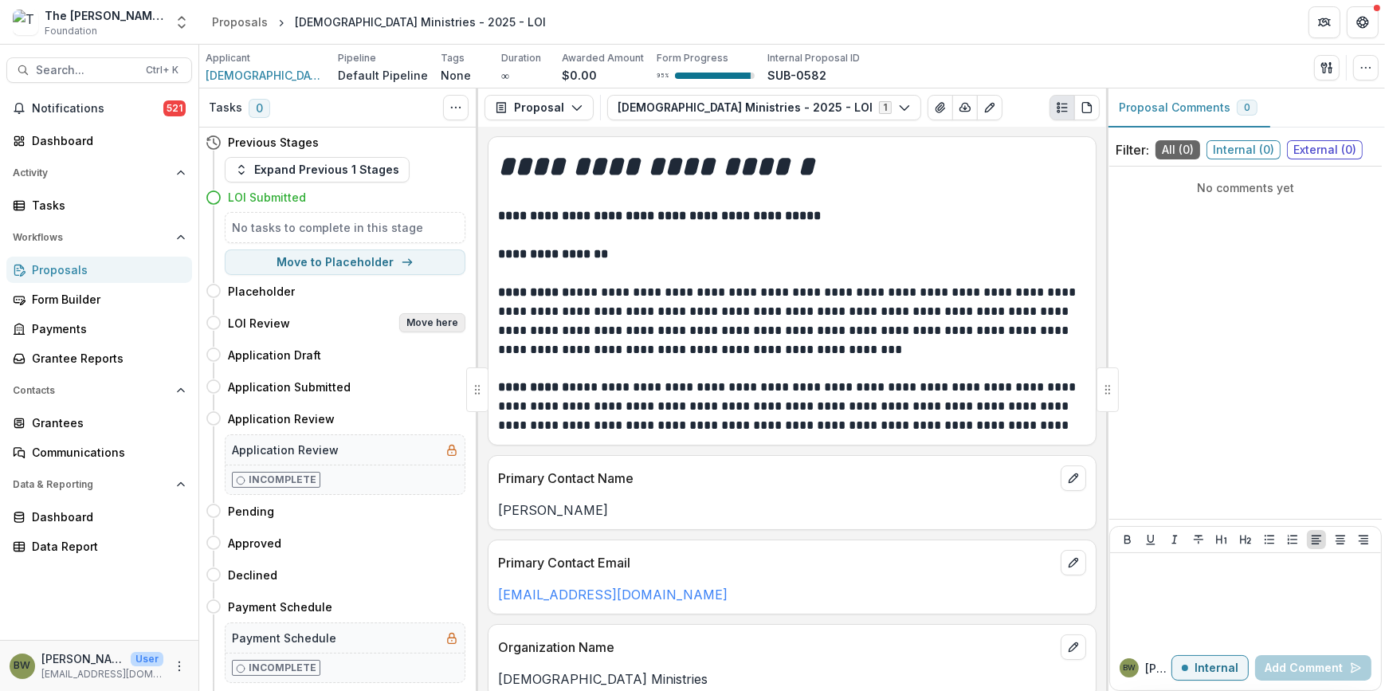
click at [434, 318] on button "Move here" at bounding box center [432, 322] width 66 height 19
select select "**********"
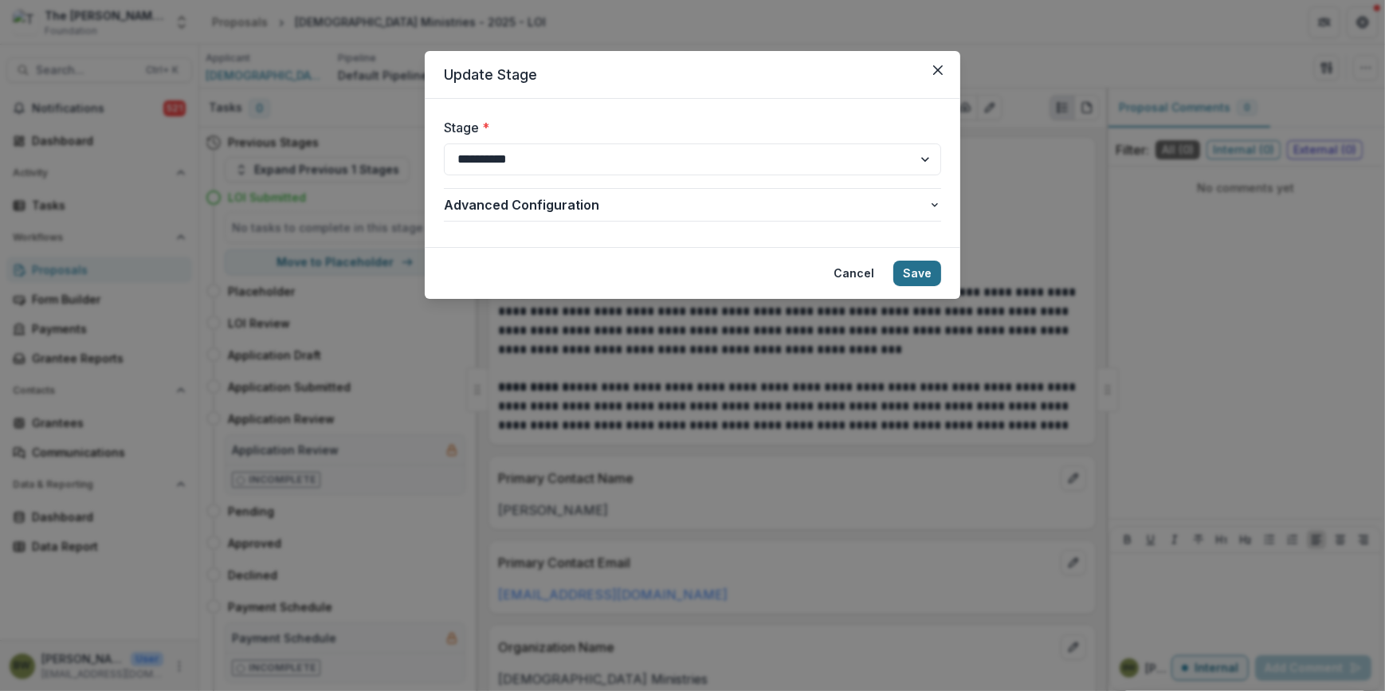
click at [917, 271] on button "Save" at bounding box center [917, 273] width 48 height 25
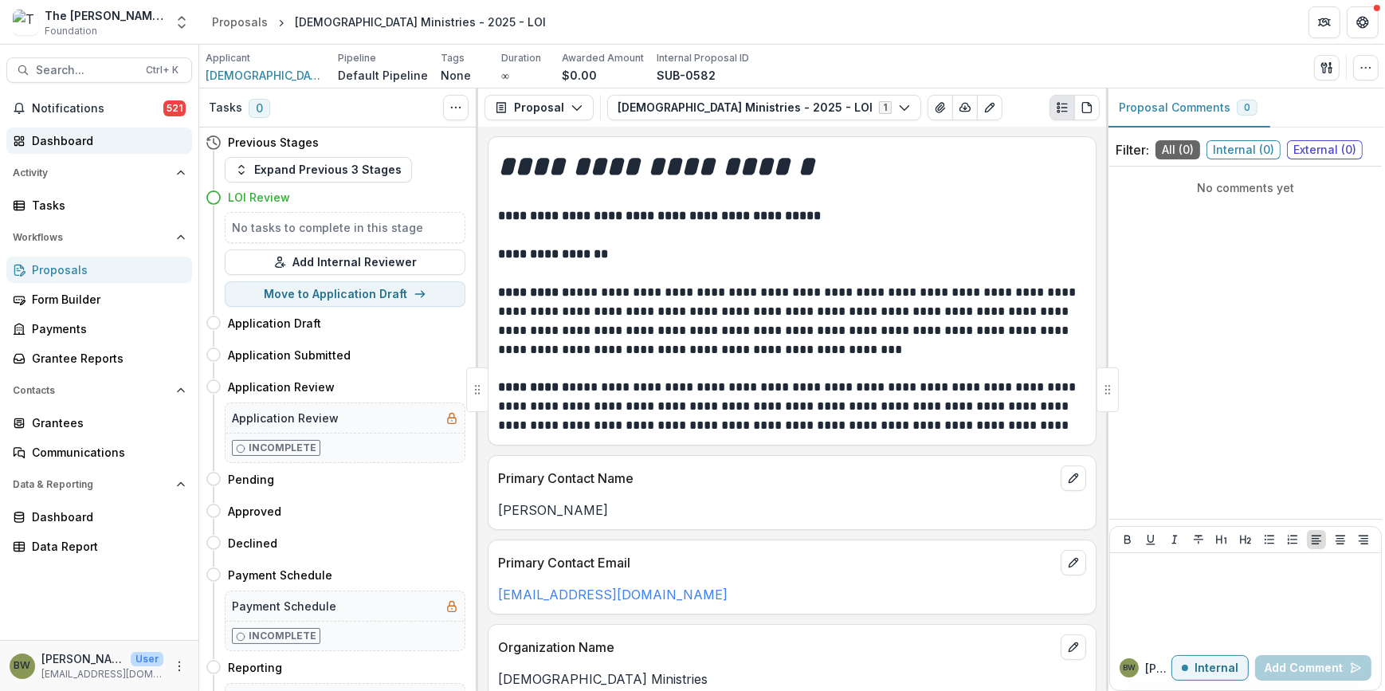
click at [116, 143] on div "Dashboard" at bounding box center [105, 140] width 147 height 17
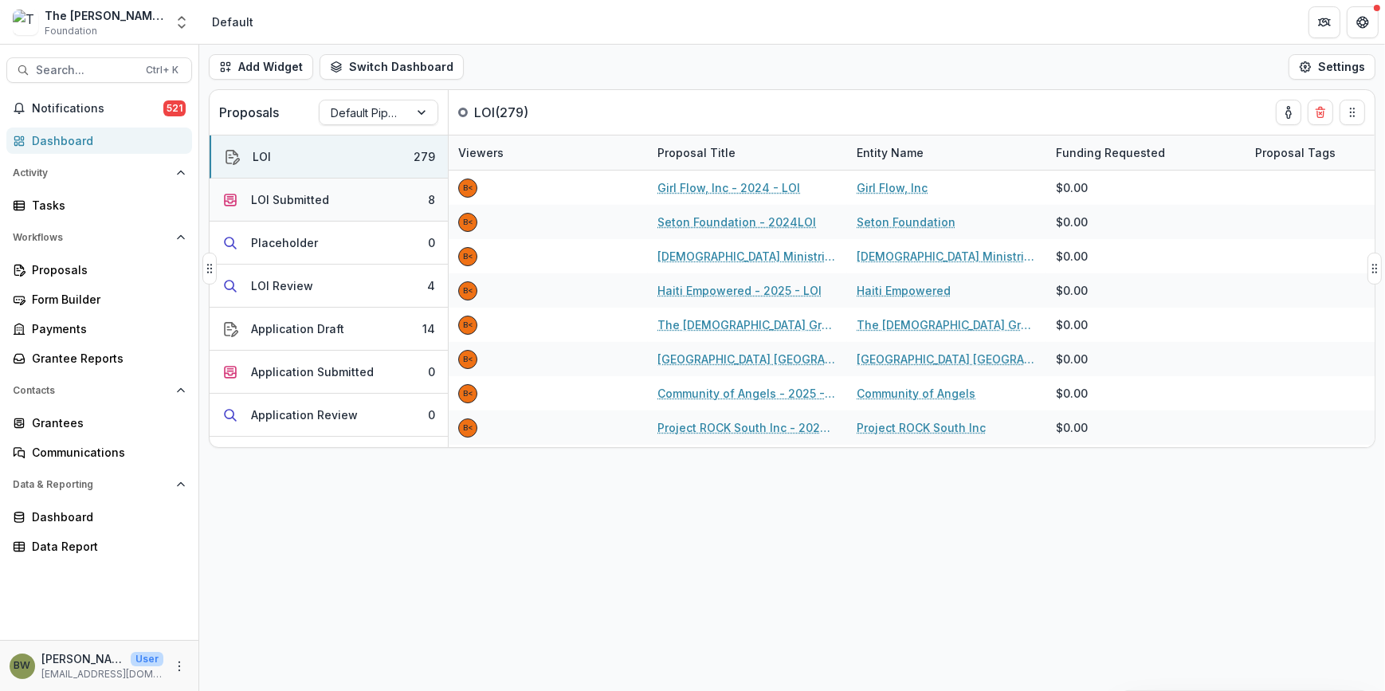
click at [298, 204] on div "LOI Submitted" at bounding box center [290, 199] width 78 height 17
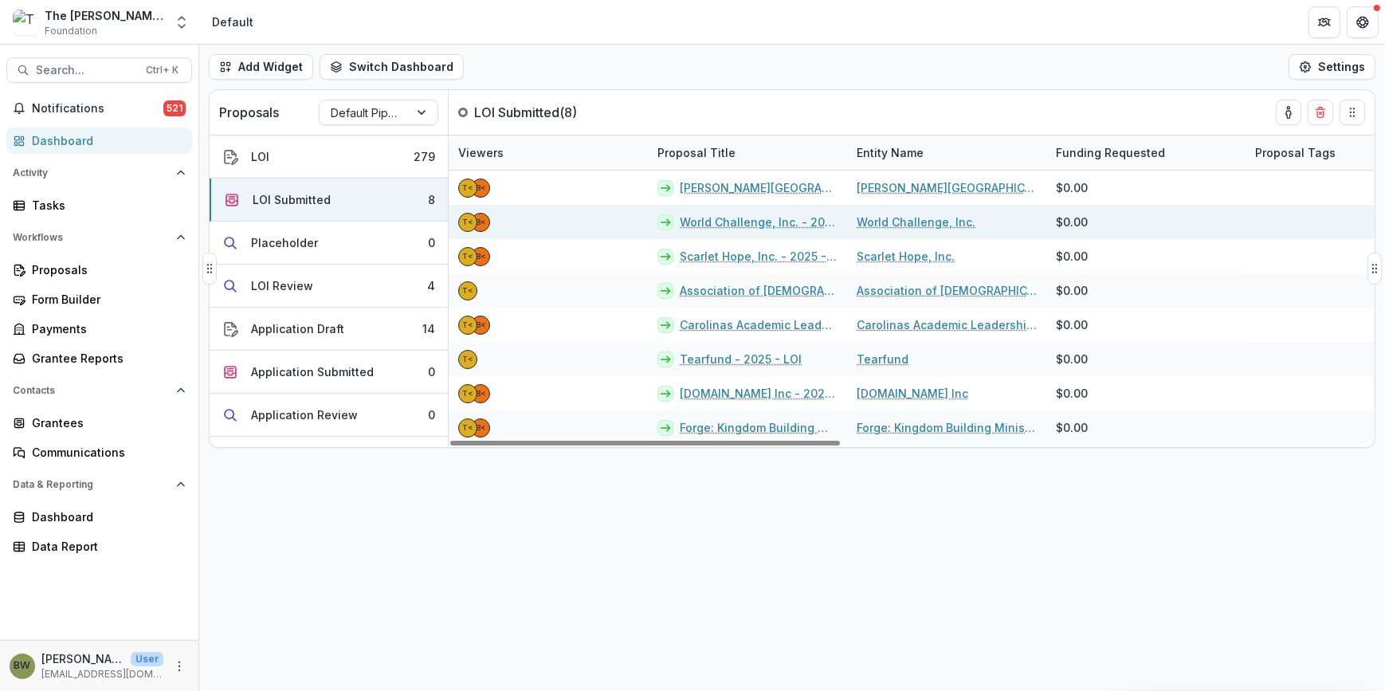
click at [743, 223] on link "World Challenge, Inc. - 2025 - LOI" at bounding box center [759, 222] width 158 height 17
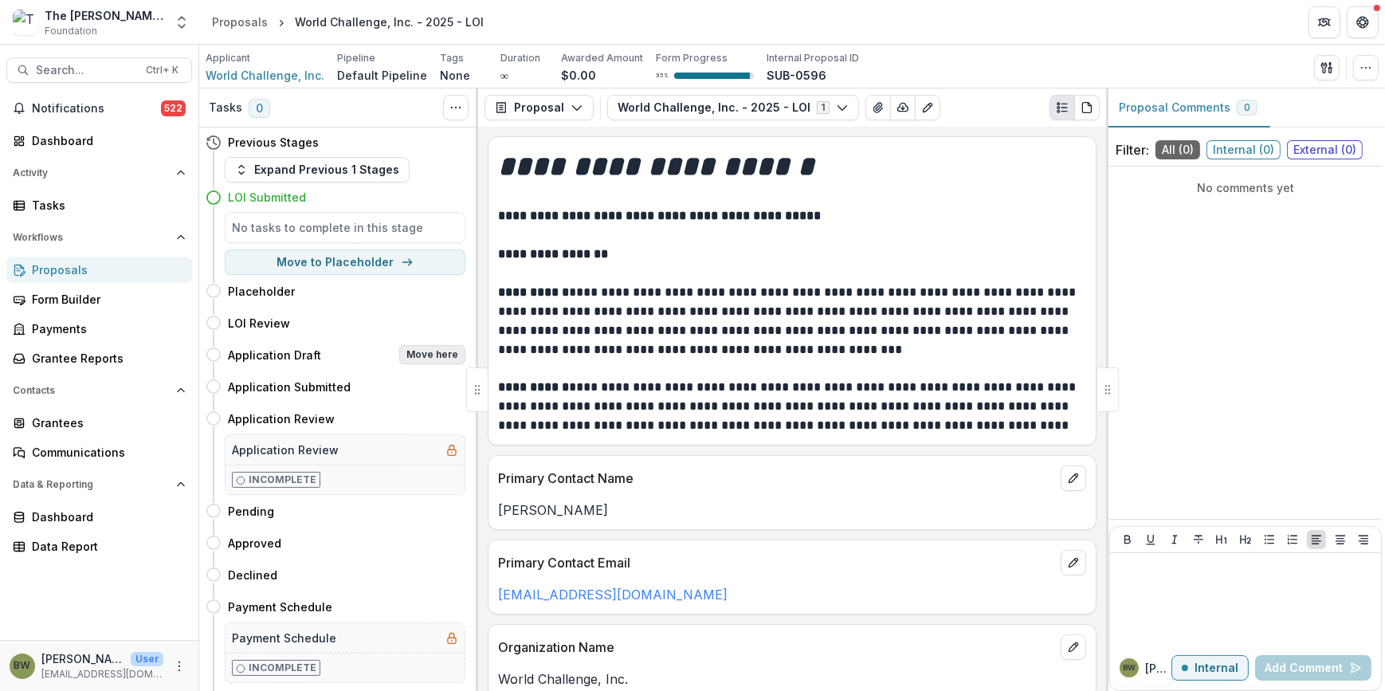
click at [419, 354] on button "Move here" at bounding box center [432, 354] width 66 height 19
select select "**********"
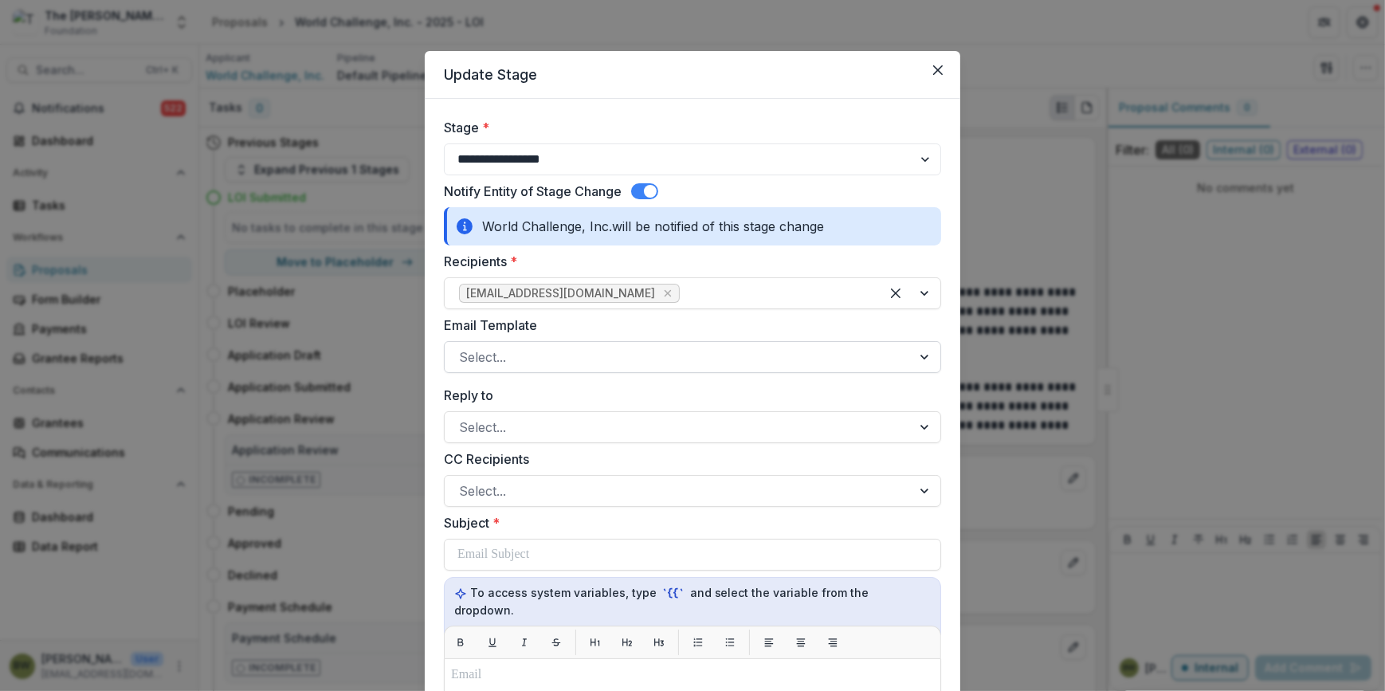
click at [575, 358] on div at bounding box center [678, 357] width 438 height 22
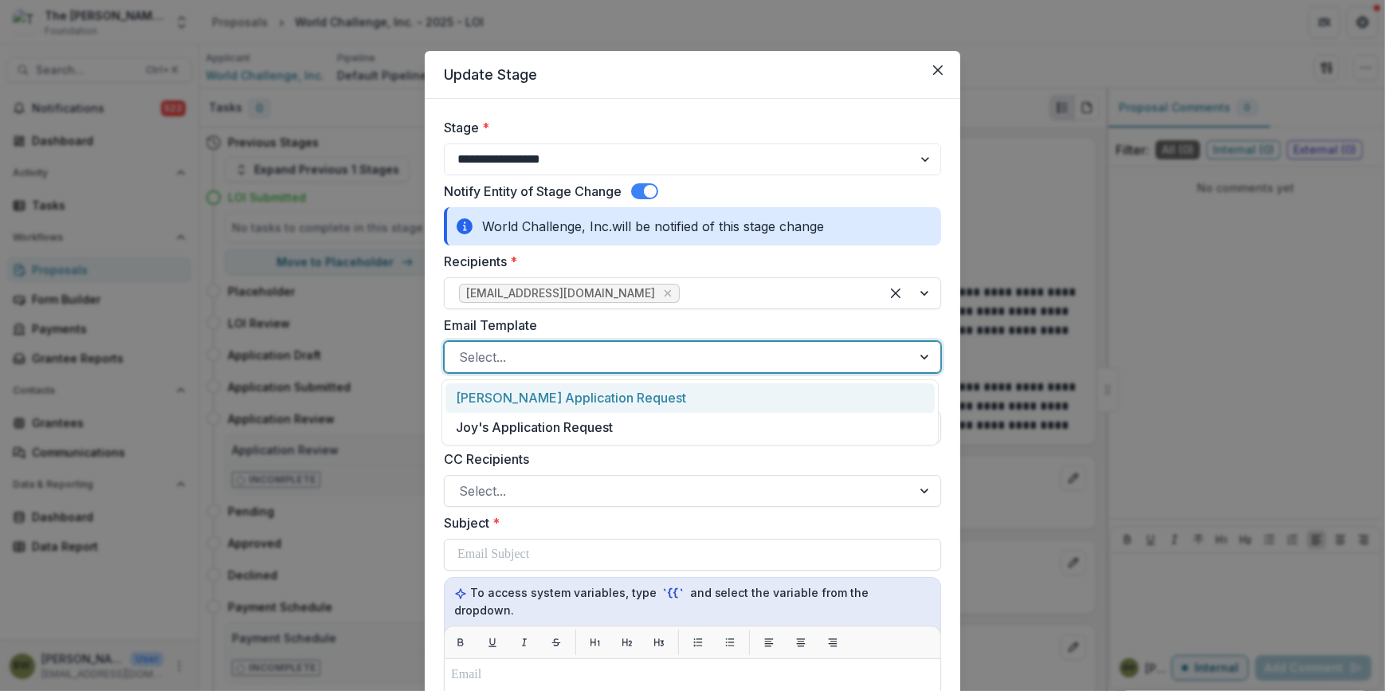
click at [562, 402] on div "Blair's Application Request" at bounding box center [689, 397] width 489 height 29
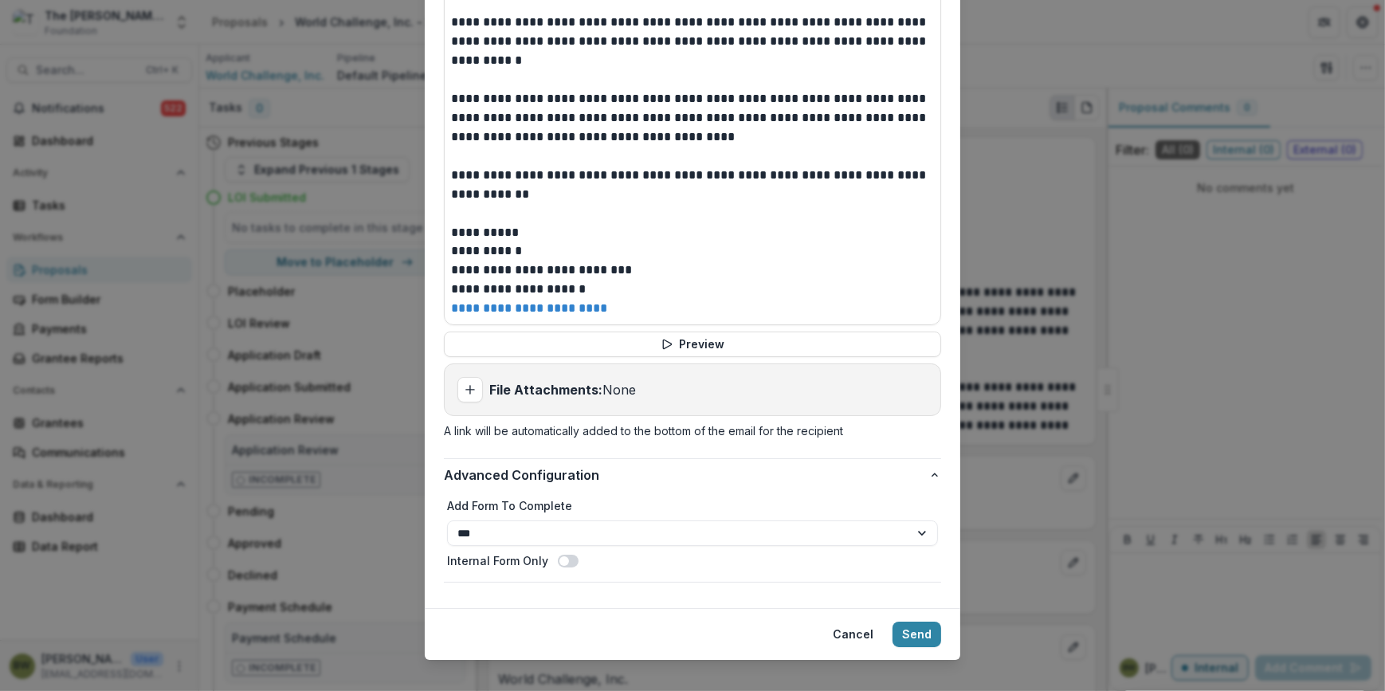
scroll to position [733, 0]
click at [920, 620] on button "Send" at bounding box center [916, 632] width 49 height 25
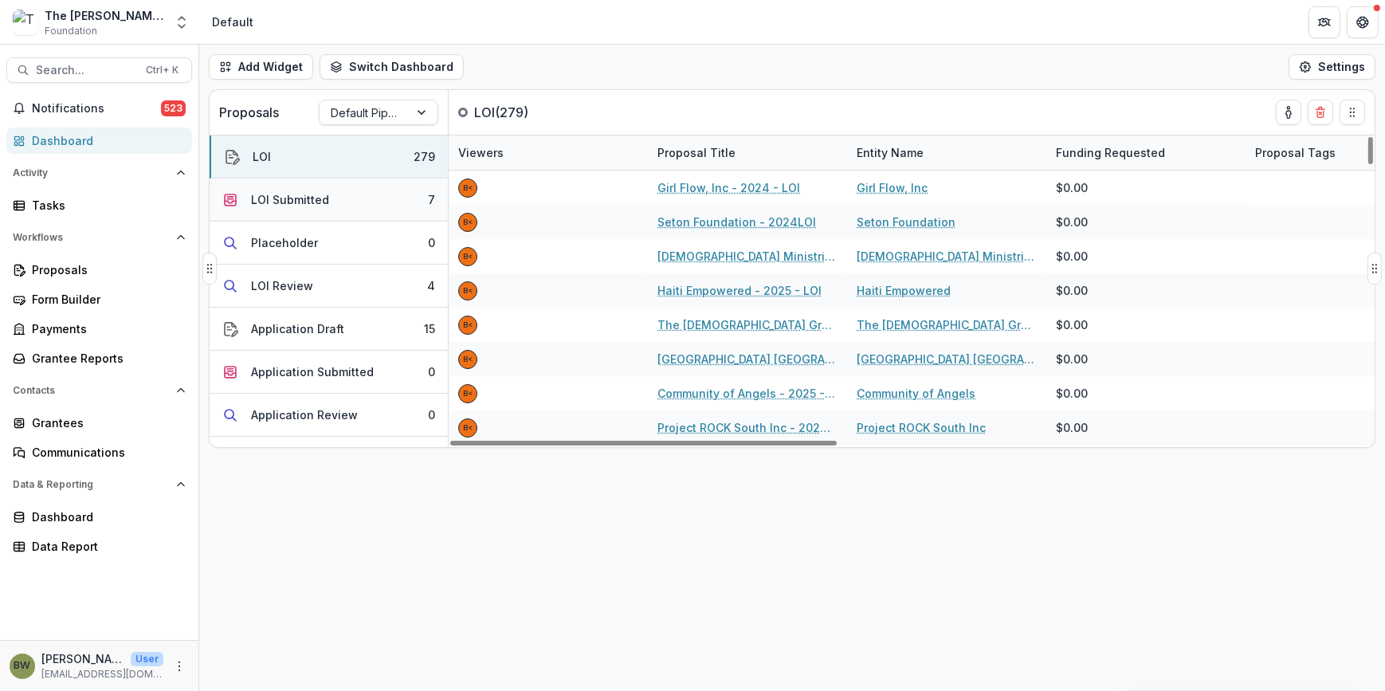
click at [300, 196] on div "LOI Submitted" at bounding box center [290, 199] width 78 height 17
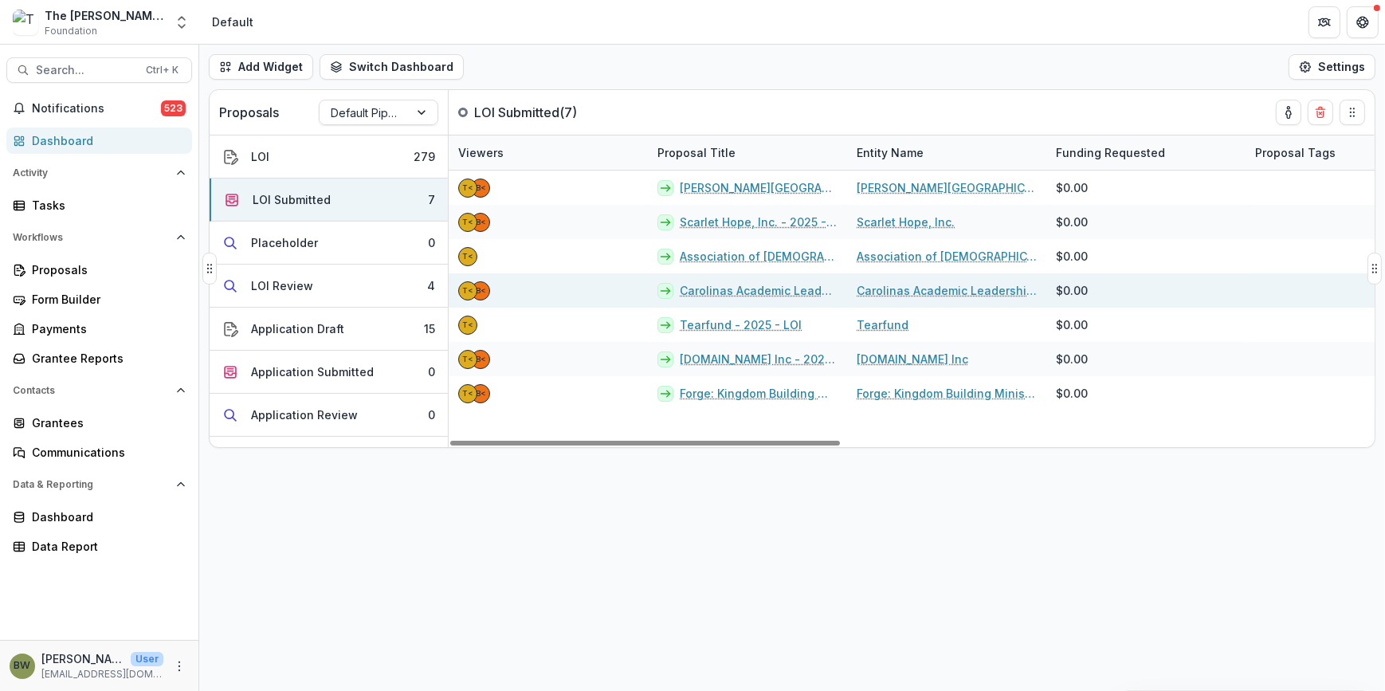
click at [740, 287] on link "Carolinas Academic Leadership Network INC - 2025 - LOI" at bounding box center [759, 290] width 158 height 17
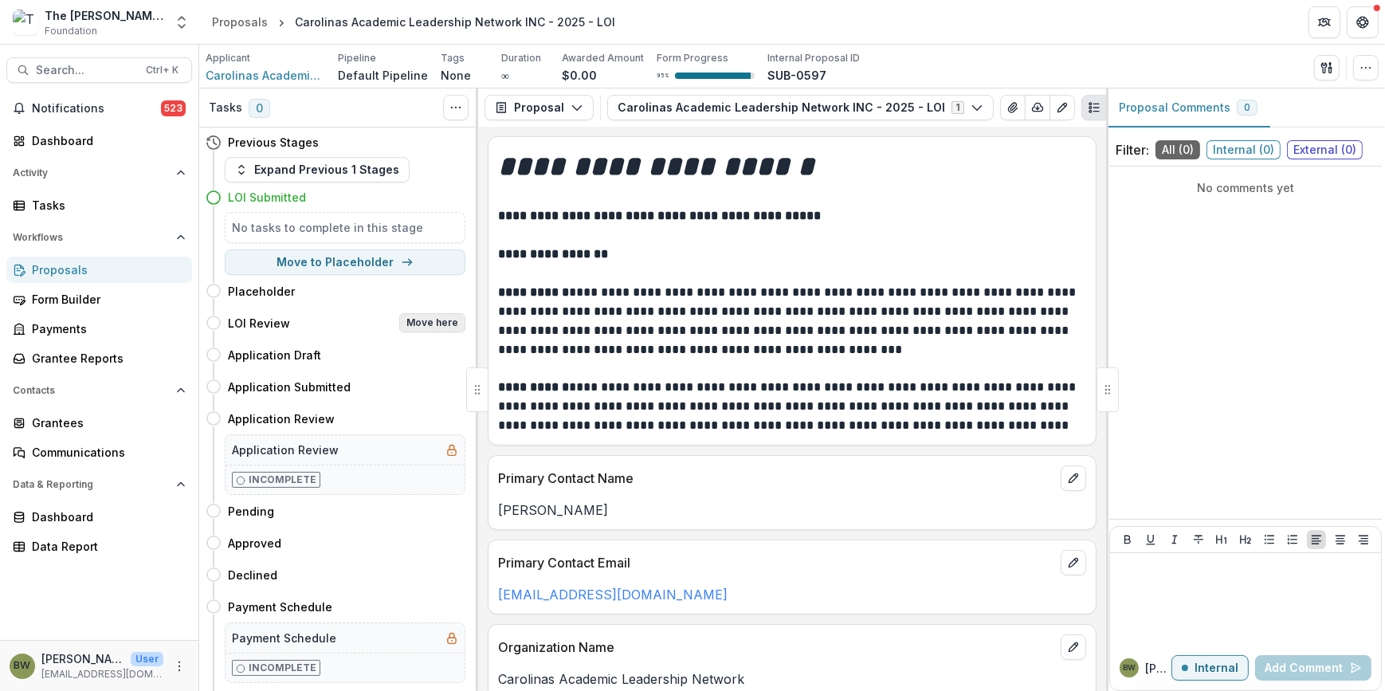
click at [437, 327] on button "Move here" at bounding box center [432, 322] width 66 height 19
select select "**********"
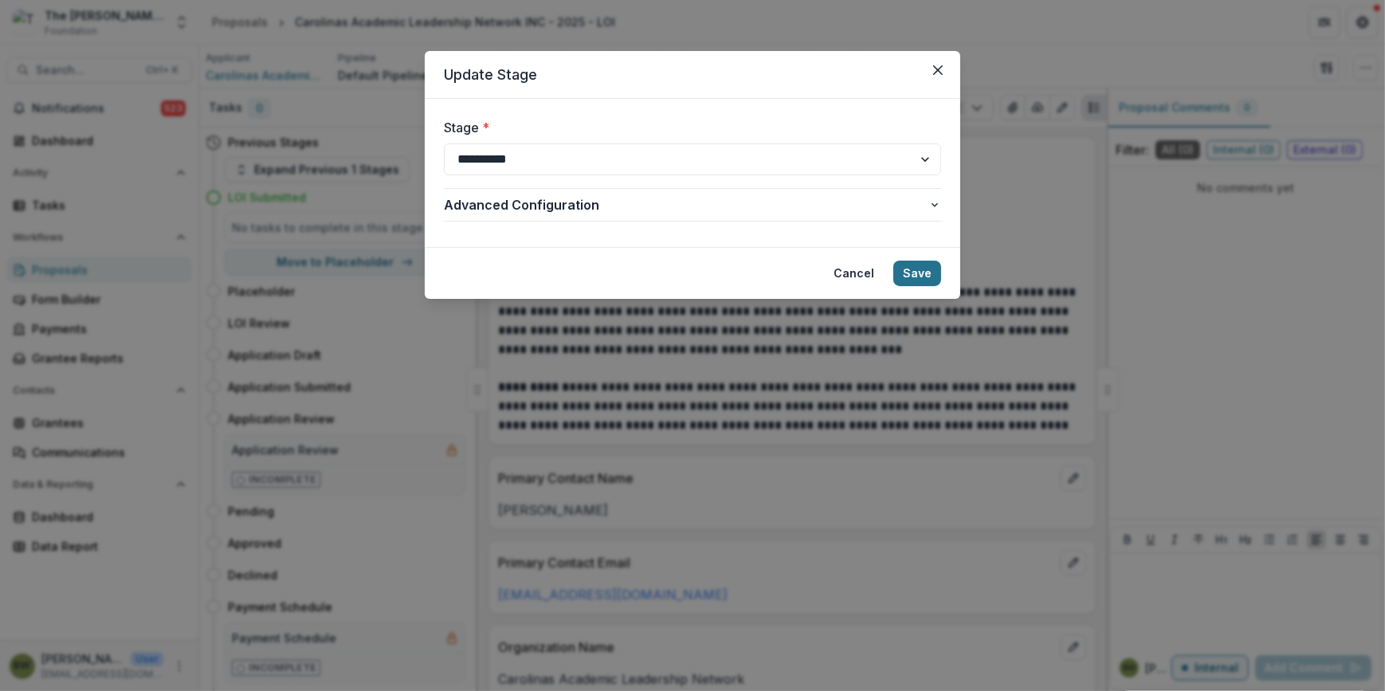
click at [927, 272] on button "Save" at bounding box center [917, 273] width 48 height 25
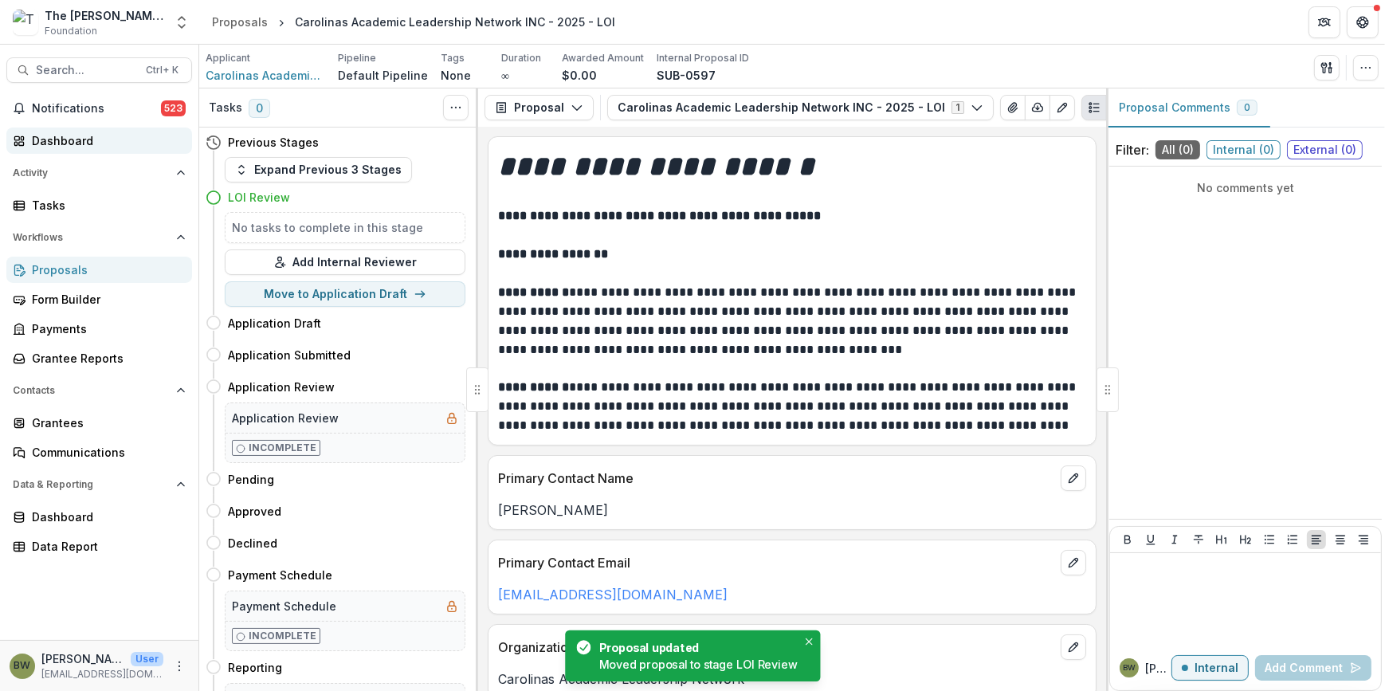
click at [86, 139] on div "Dashboard" at bounding box center [105, 140] width 147 height 17
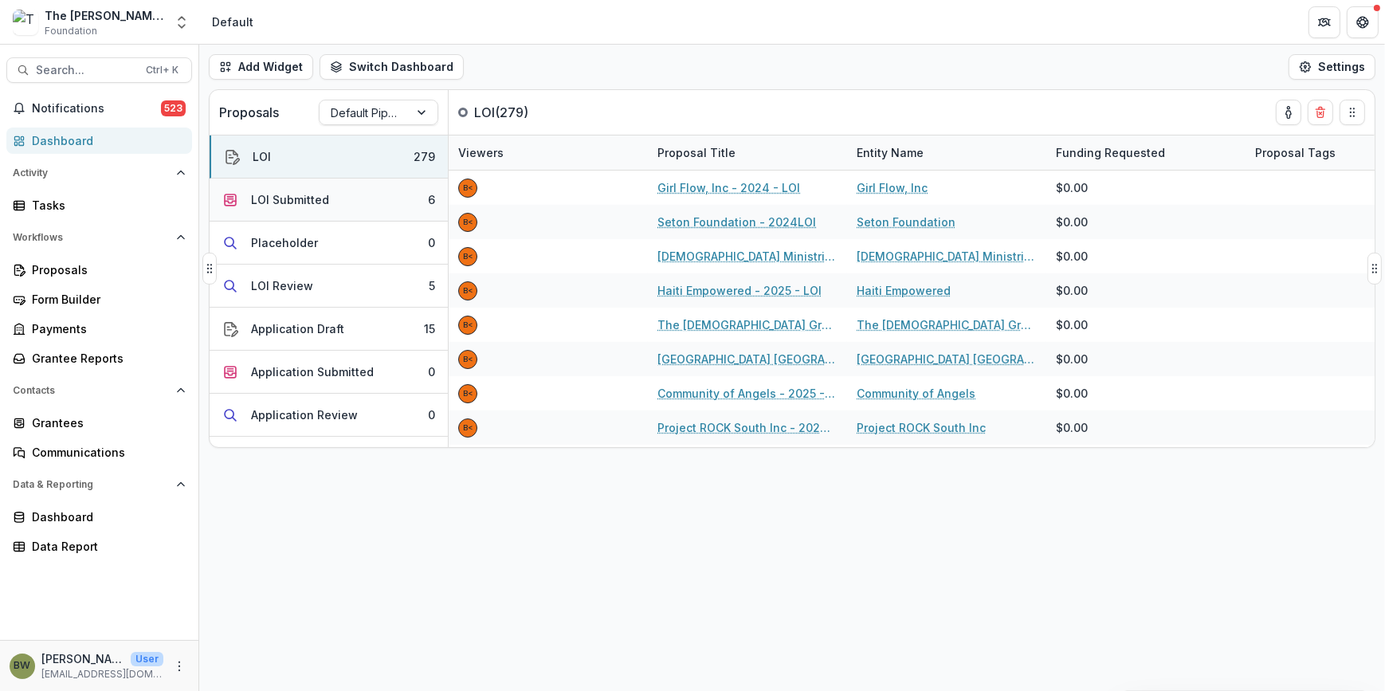
click at [272, 202] on div "LOI Submitted" at bounding box center [290, 199] width 78 height 17
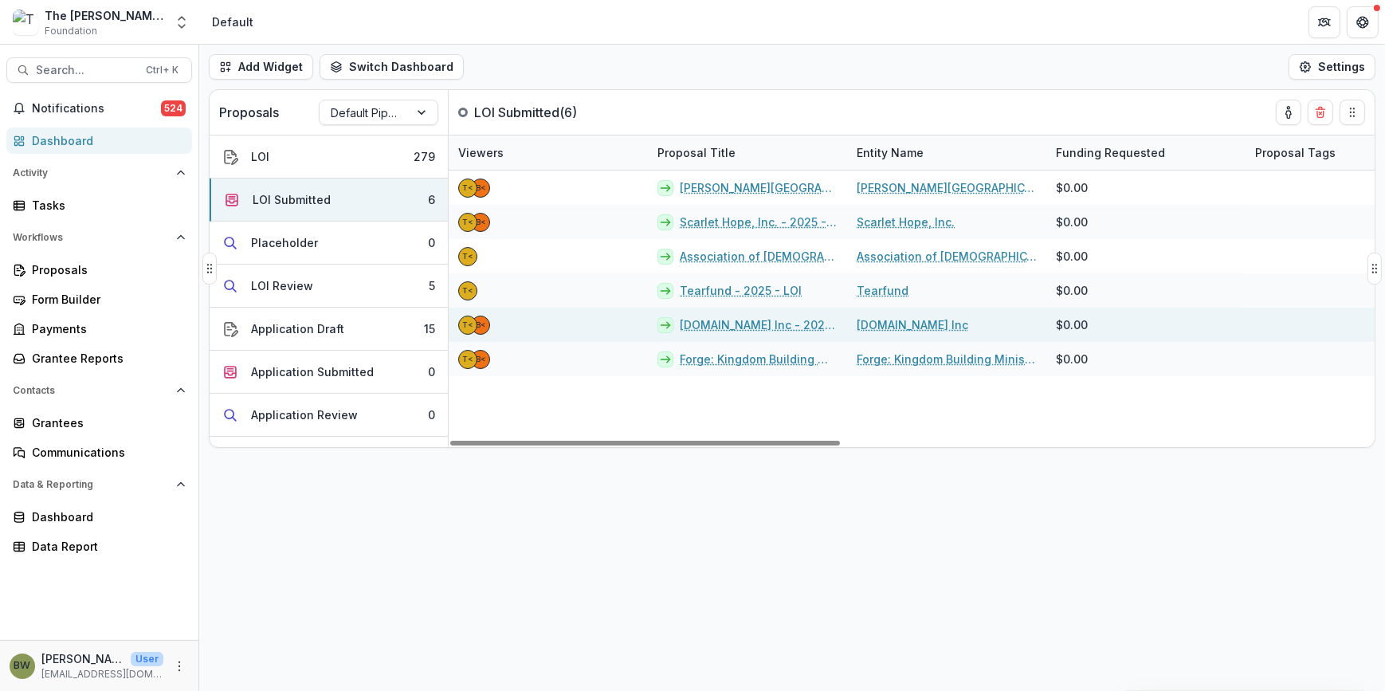
click at [744, 330] on link "seeJesus.net Inc - 2025 - LOI" at bounding box center [759, 324] width 158 height 17
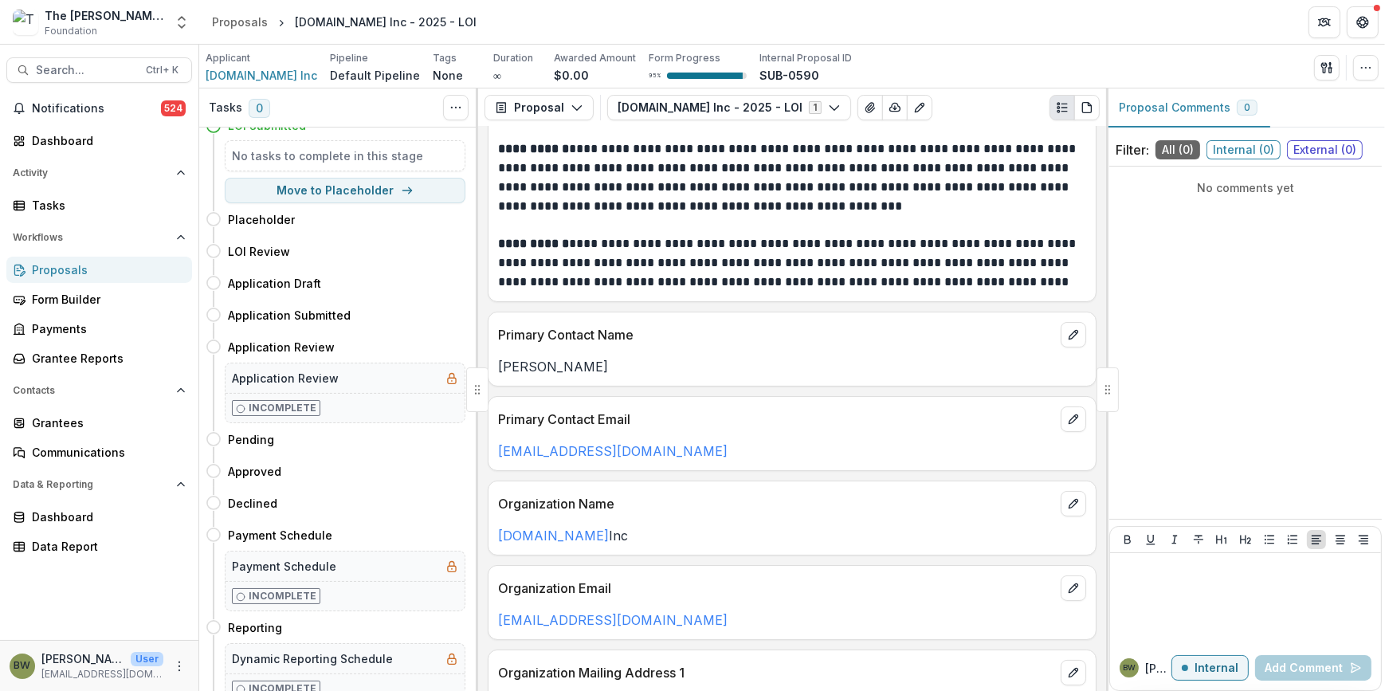
scroll to position [144, 0]
click at [505, 537] on link "seeJesus.net" at bounding box center [553, 535] width 111 height 16
click at [67, 139] on div "Dashboard" at bounding box center [105, 140] width 147 height 17
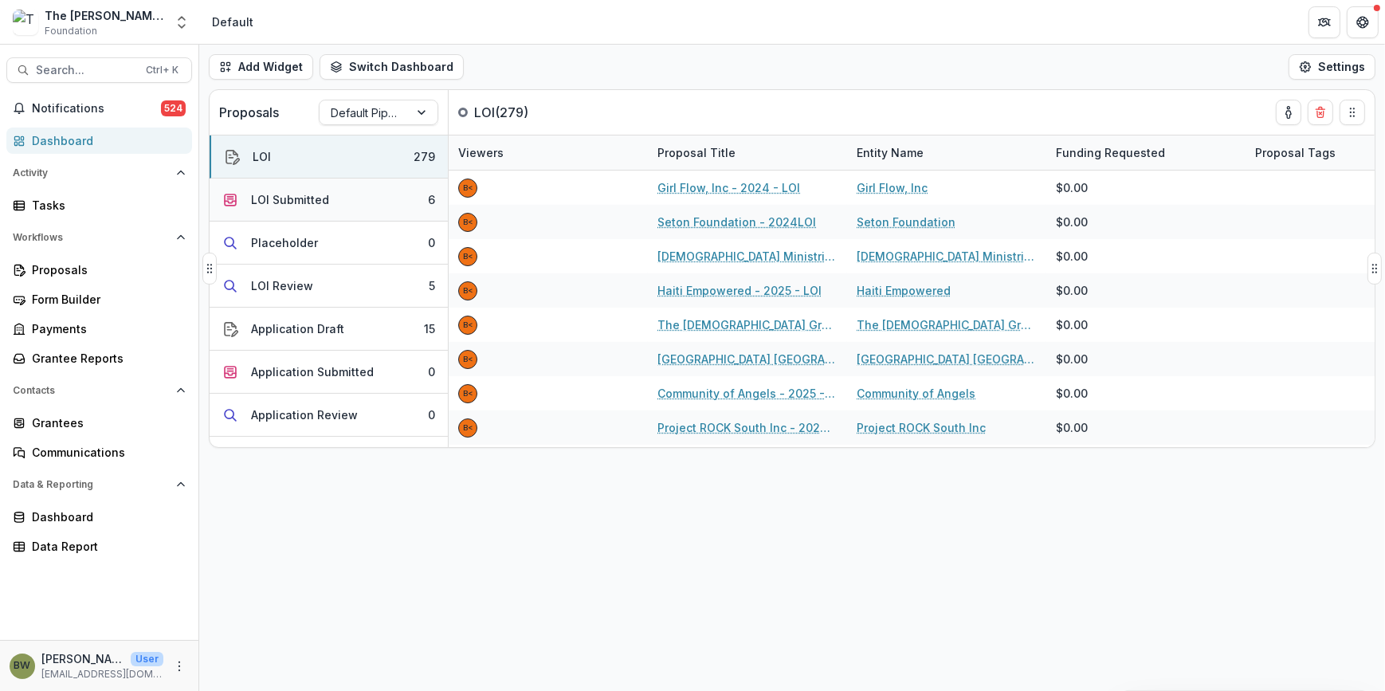
click at [294, 207] on div "LOI Submitted" at bounding box center [290, 199] width 78 height 17
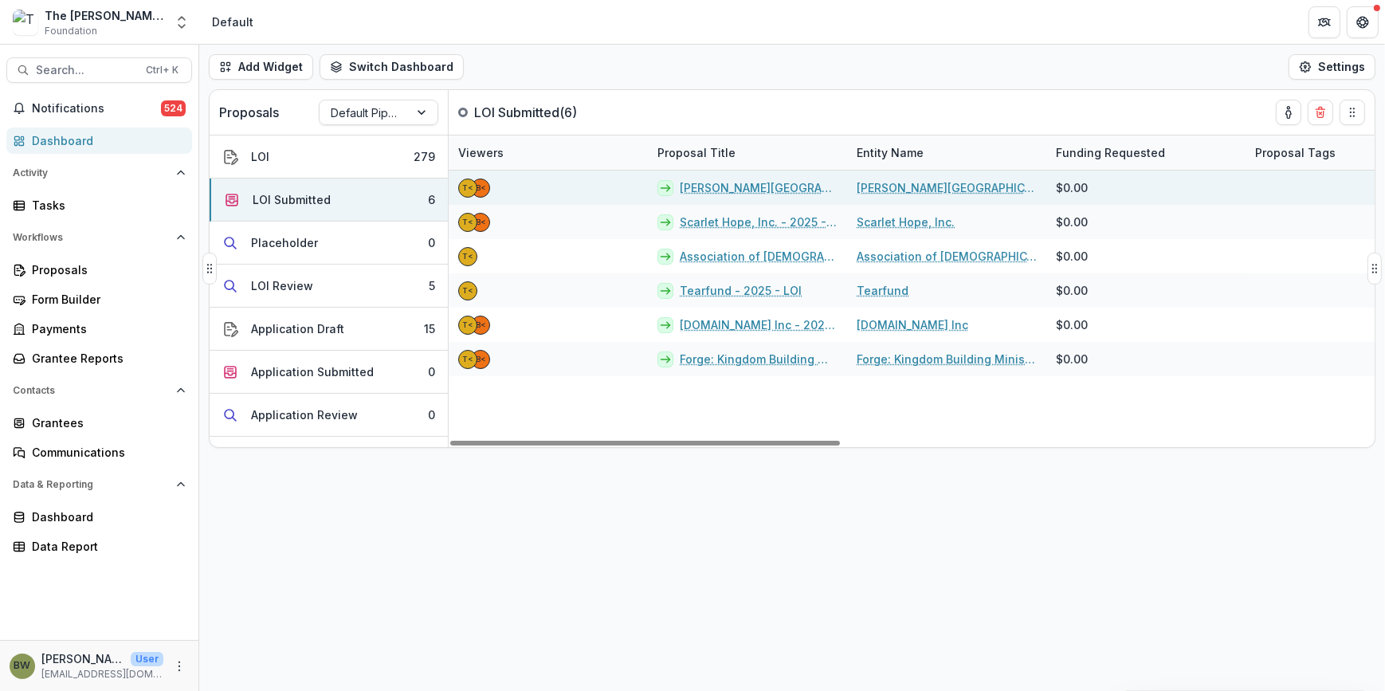
click at [753, 190] on link "Calvin Theological Seminary - 2025 - LOI" at bounding box center [759, 187] width 158 height 17
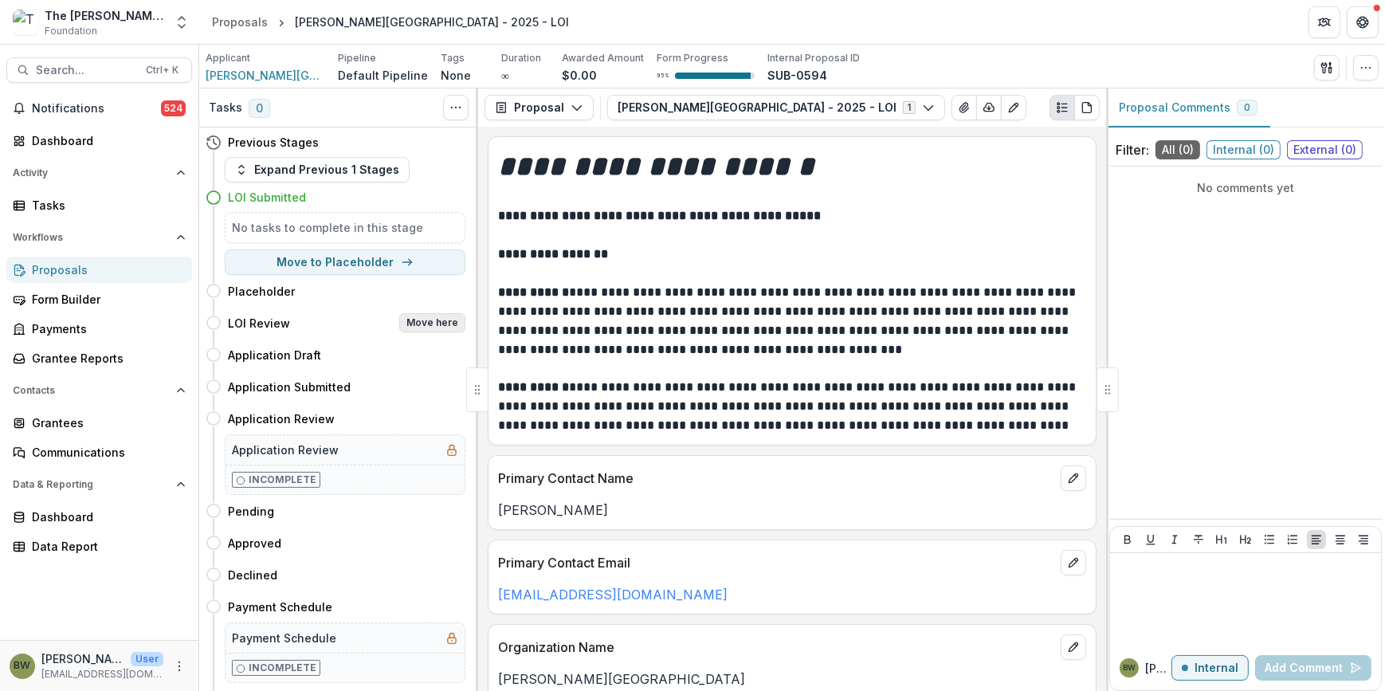
click at [455, 324] on button "Move here" at bounding box center [432, 322] width 66 height 19
select select "**********"
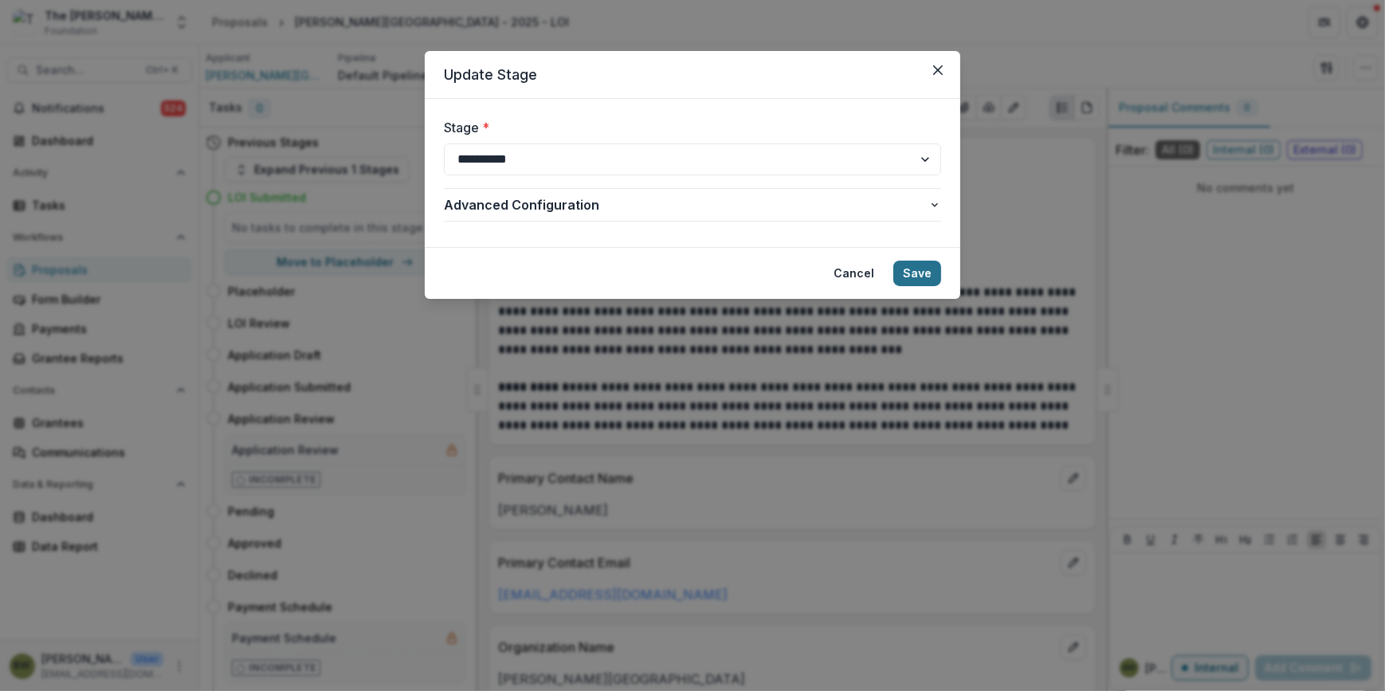
click at [925, 275] on button "Save" at bounding box center [917, 273] width 48 height 25
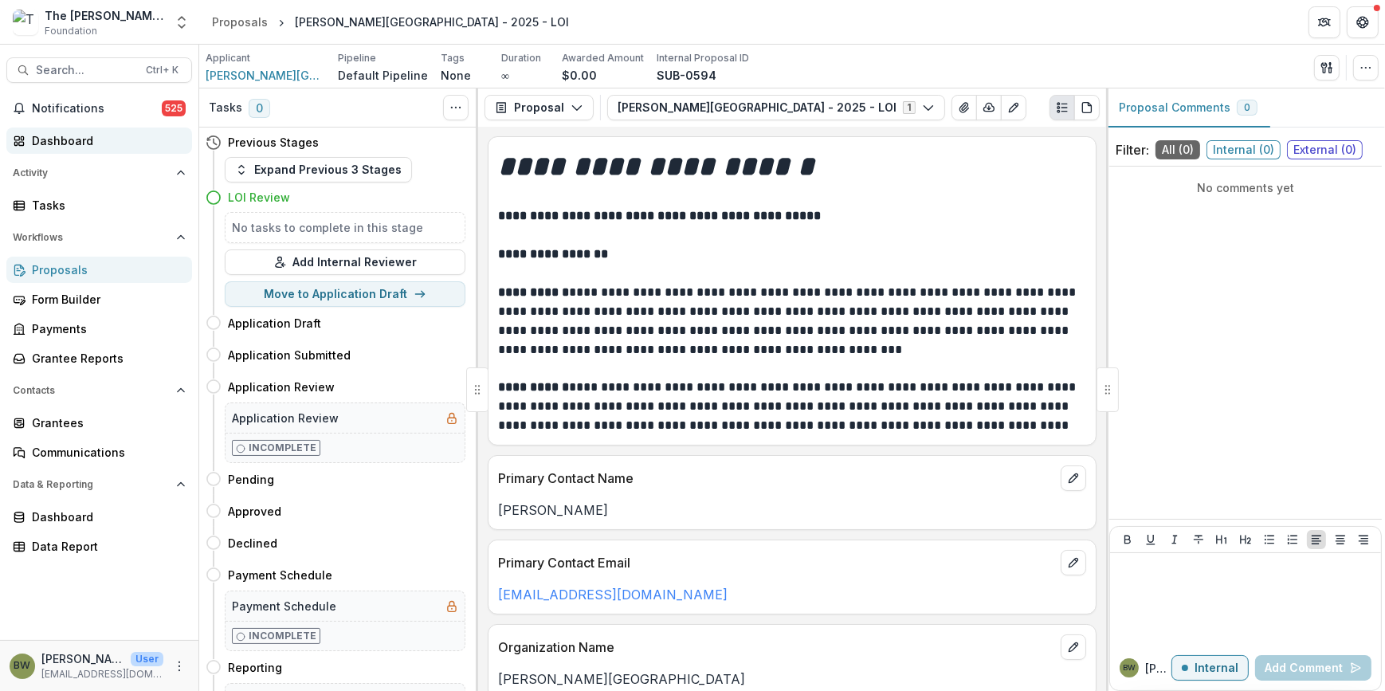
click at [88, 135] on div "Dashboard" at bounding box center [105, 140] width 147 height 17
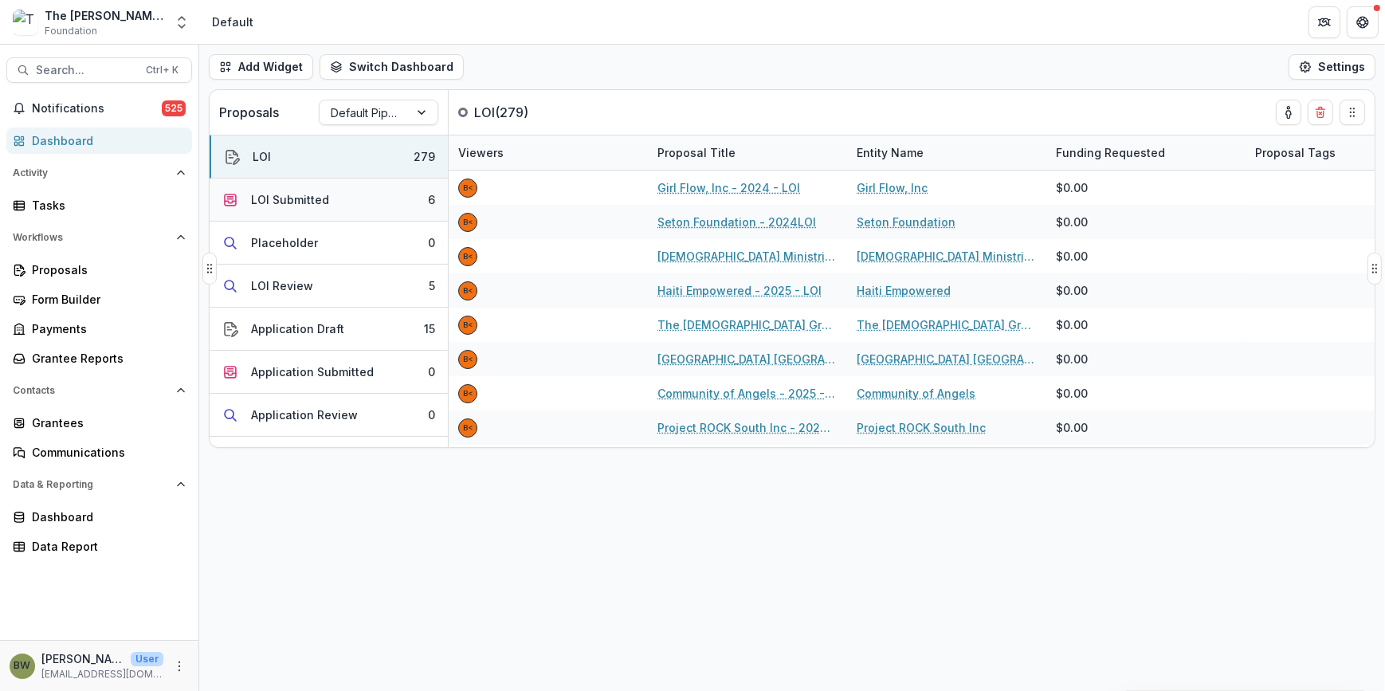
click at [274, 199] on div "LOI Submitted" at bounding box center [290, 199] width 78 height 17
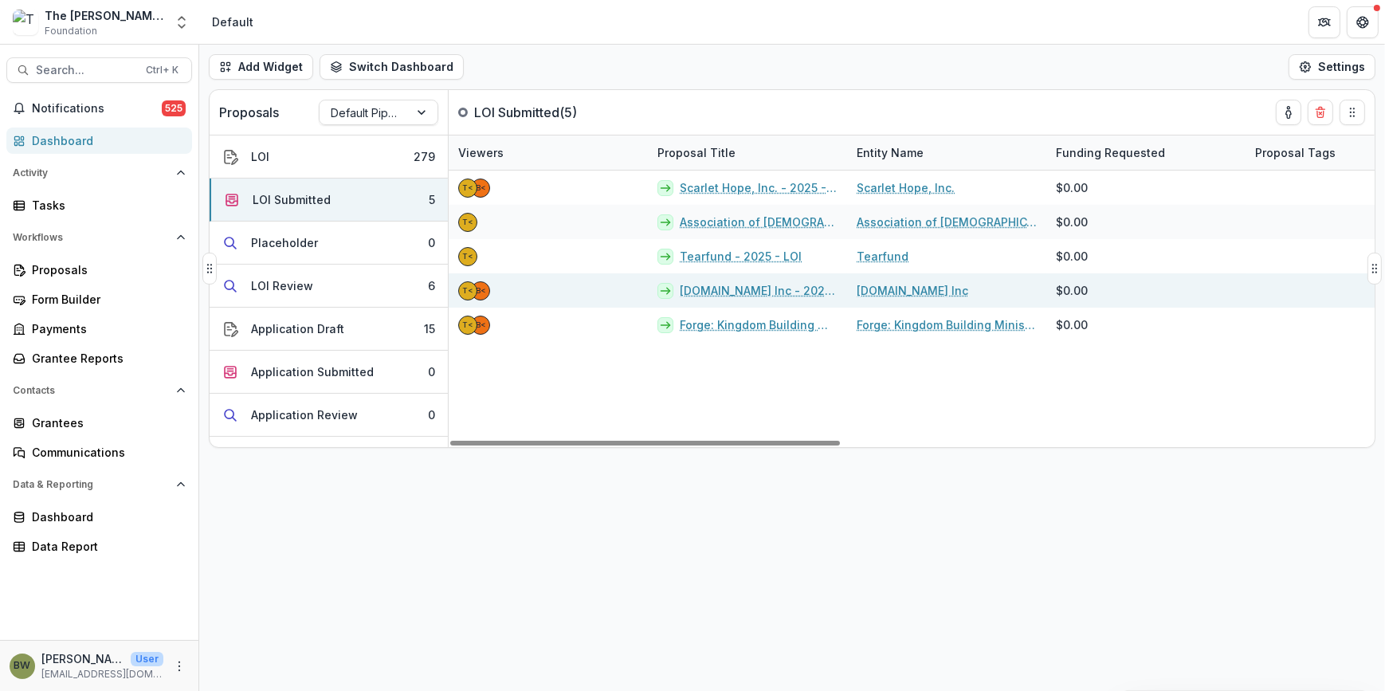
click at [732, 288] on link "seeJesus.net Inc - 2025 - LOI" at bounding box center [759, 290] width 158 height 17
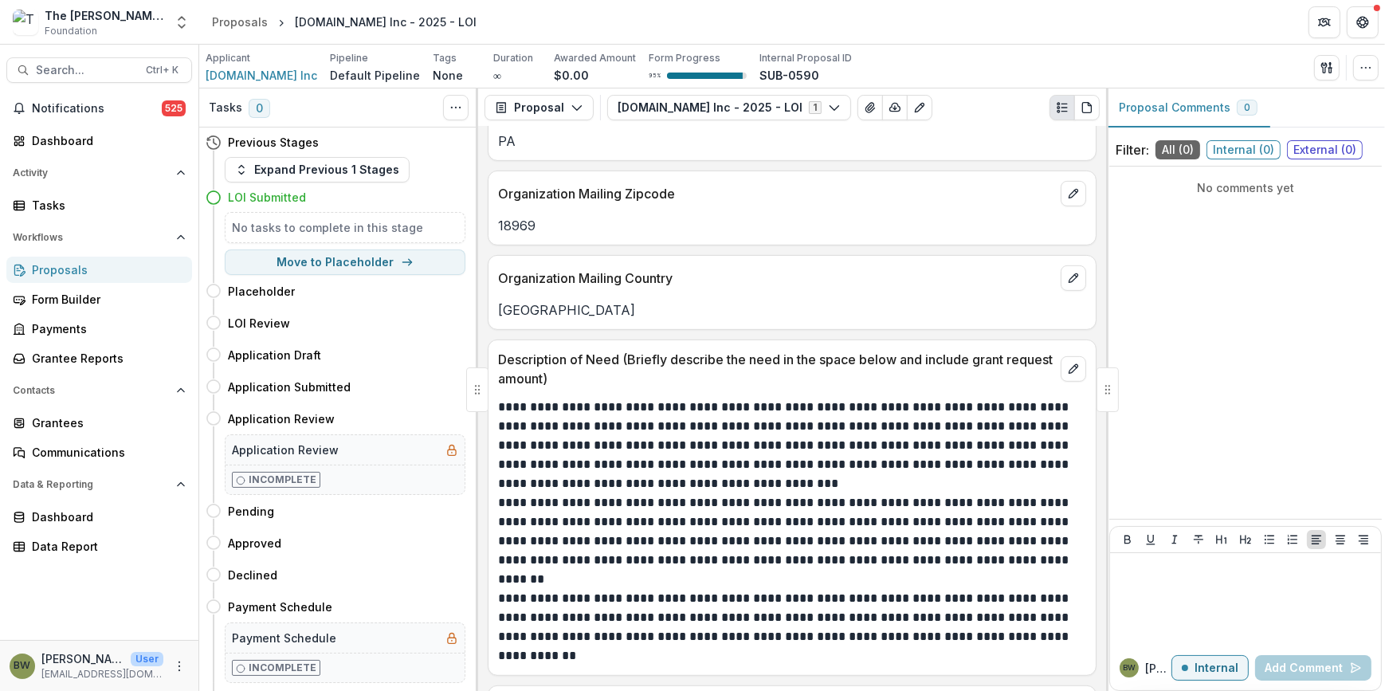
scroll to position [1013, 0]
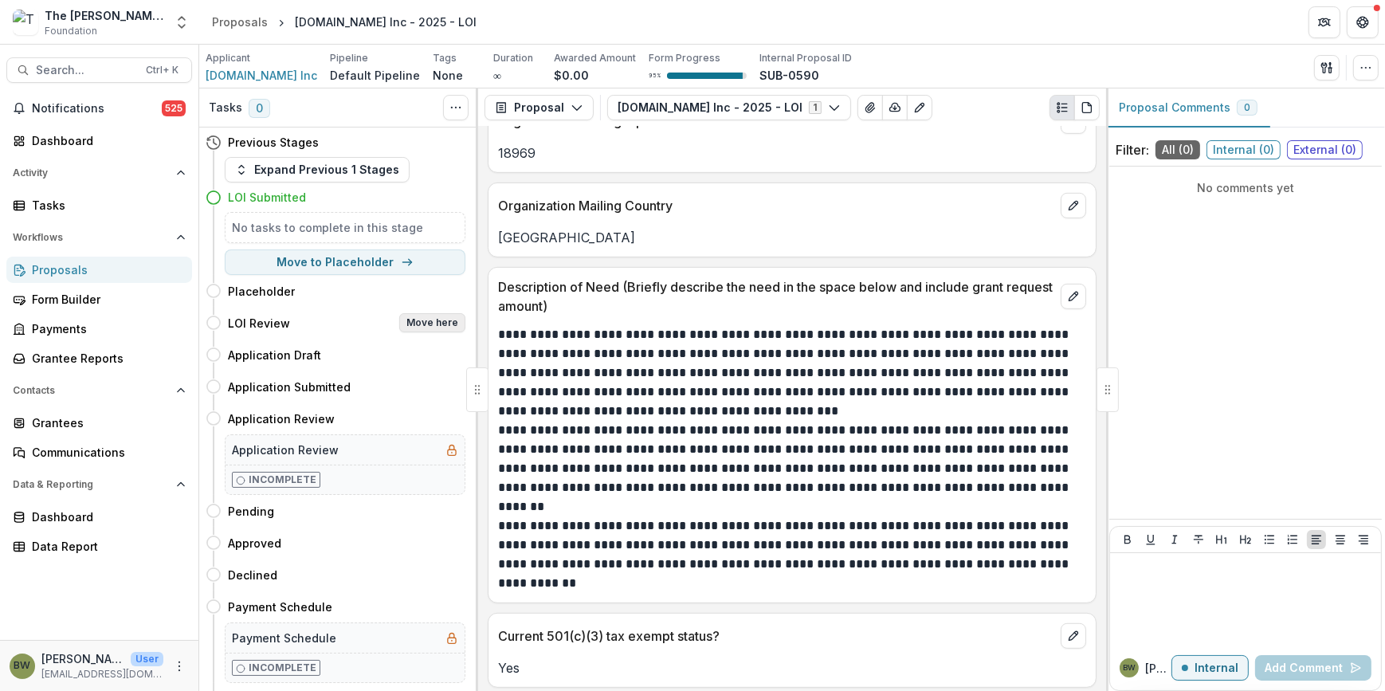
click at [431, 327] on button "Move here" at bounding box center [432, 322] width 66 height 19
select select "**********"
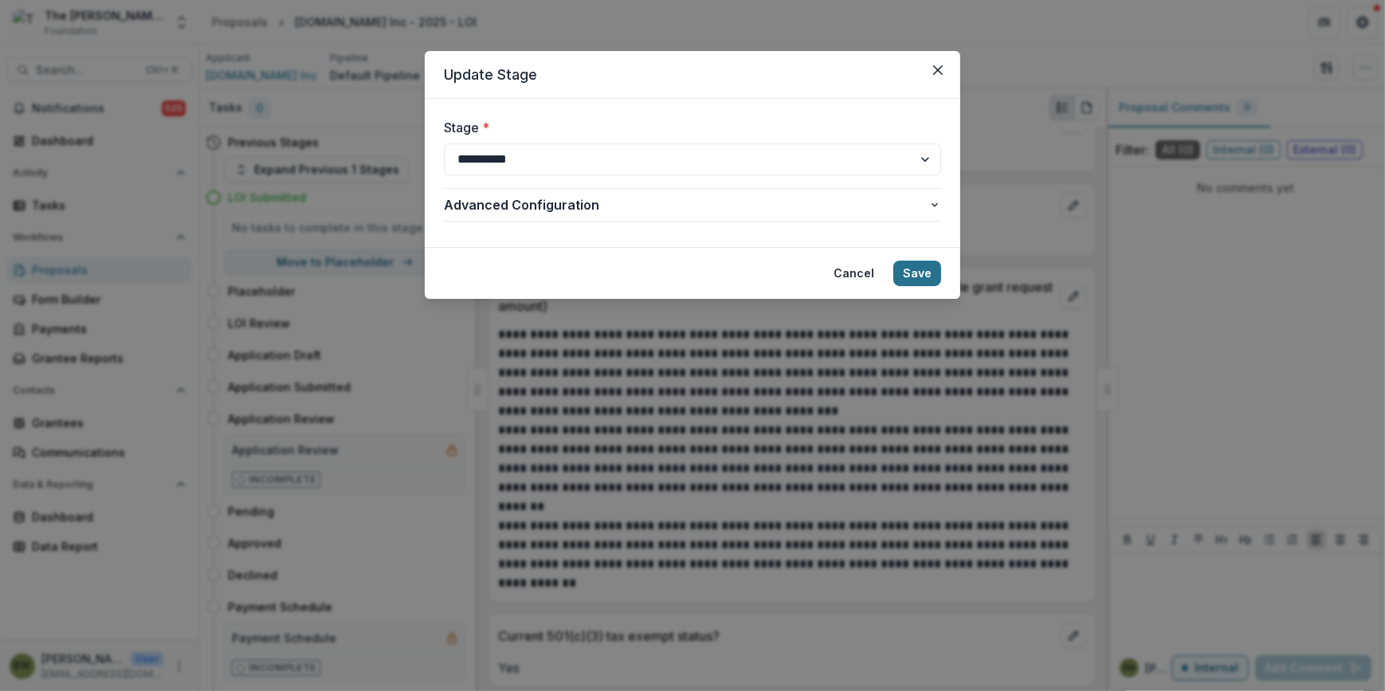
click at [923, 275] on button "Save" at bounding box center [917, 273] width 48 height 25
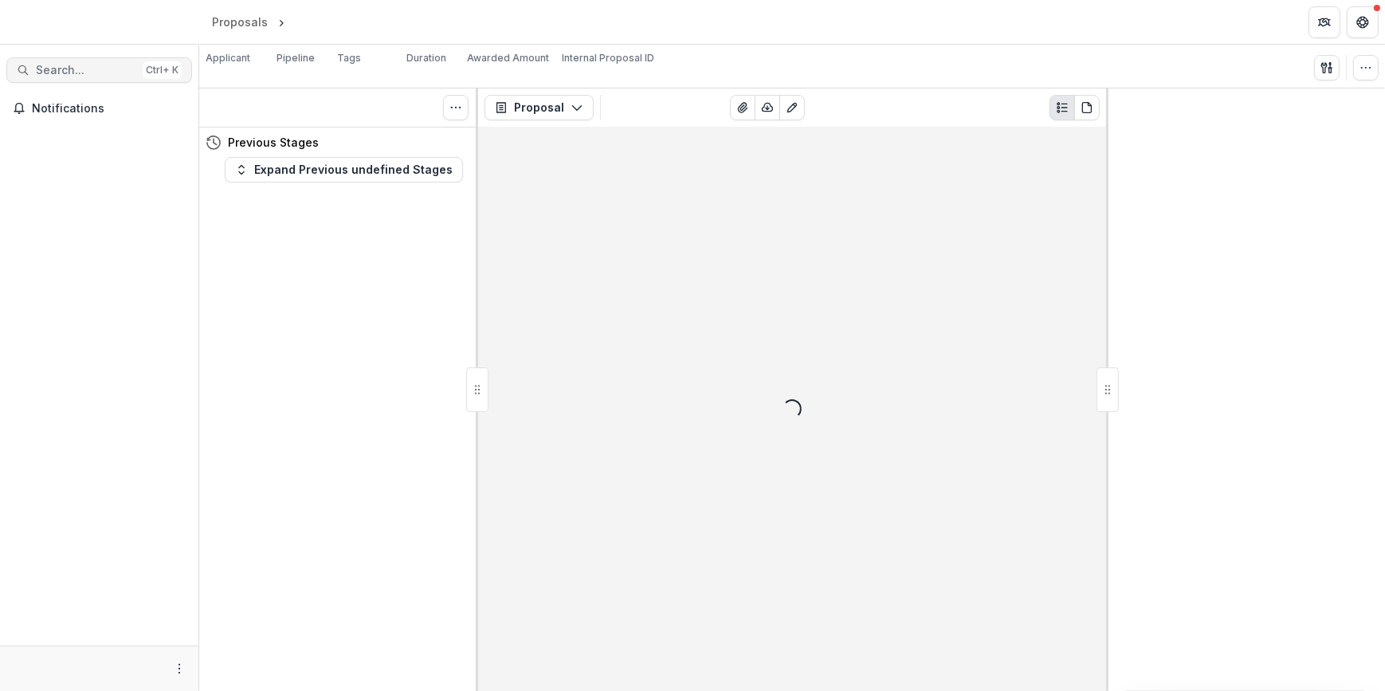
click at [58, 77] on button "Search... Ctrl + K" at bounding box center [99, 69] width 186 height 25
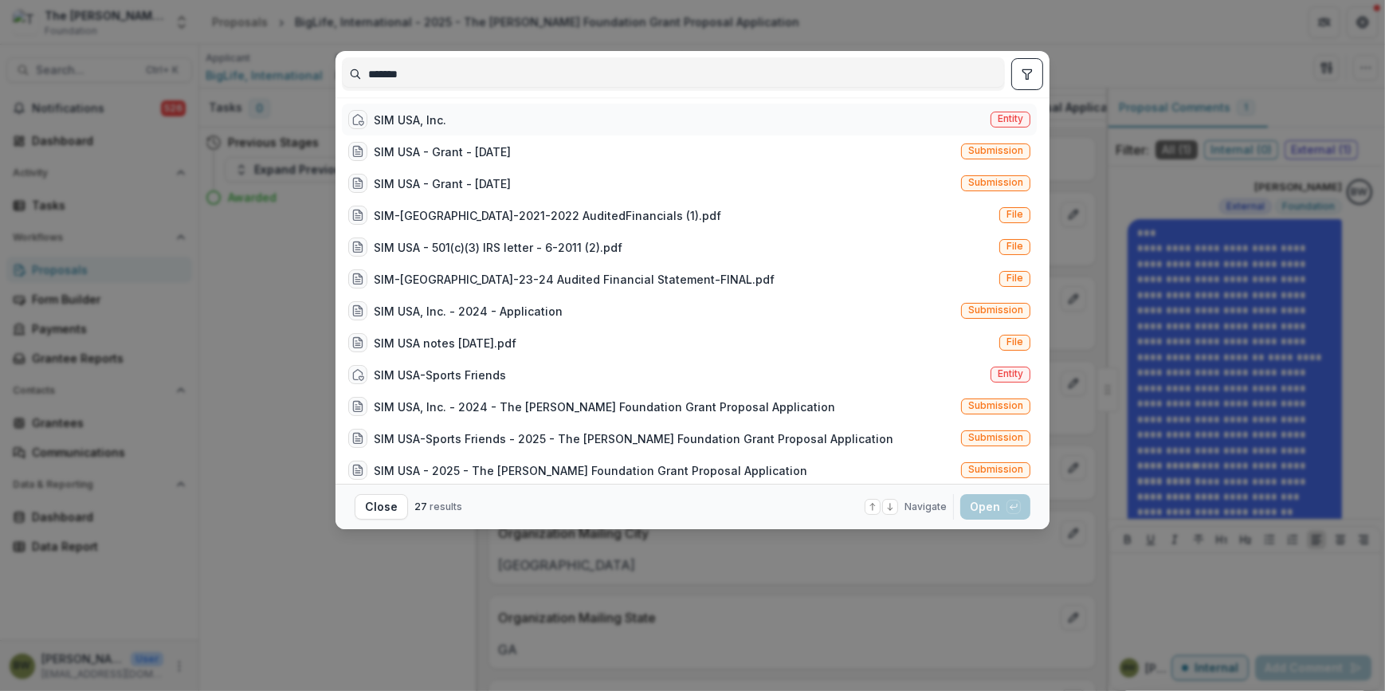
type input "*******"
click at [1009, 122] on span "Entity" at bounding box center [1009, 118] width 25 height 11
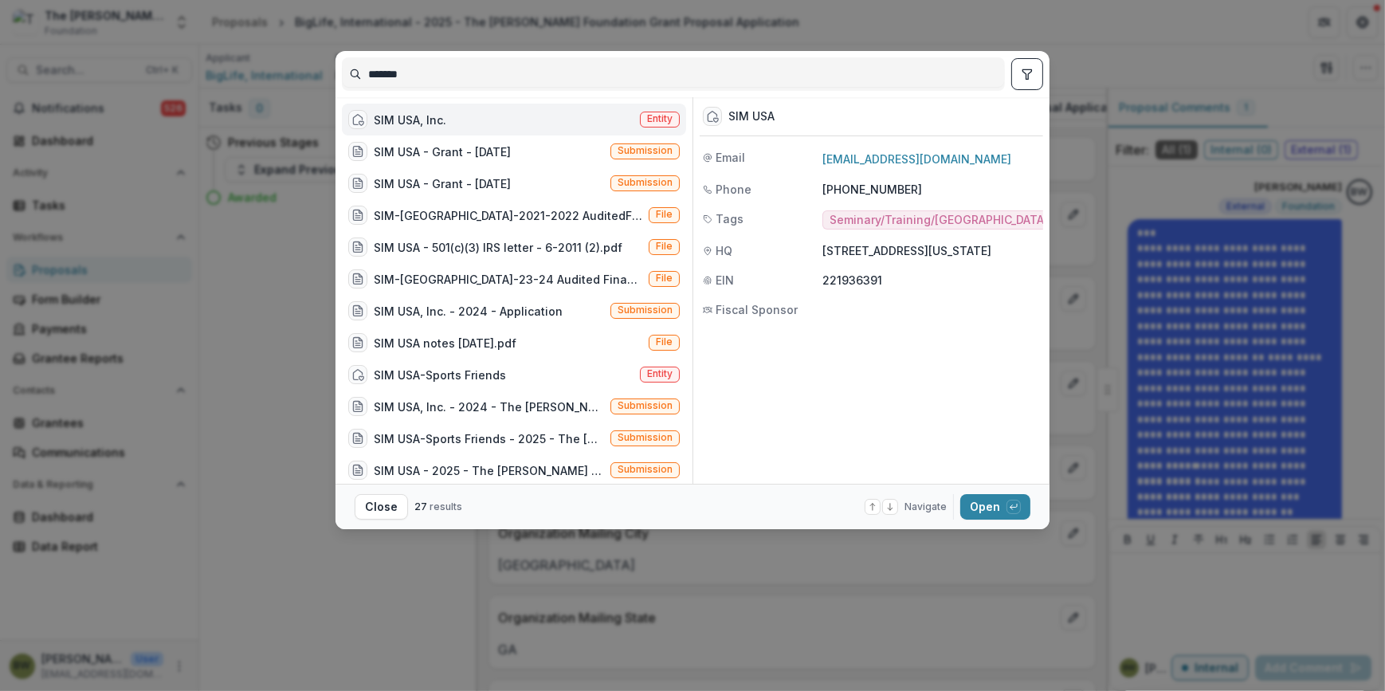
click at [640, 119] on span "Entity" at bounding box center [660, 120] width 40 height 16
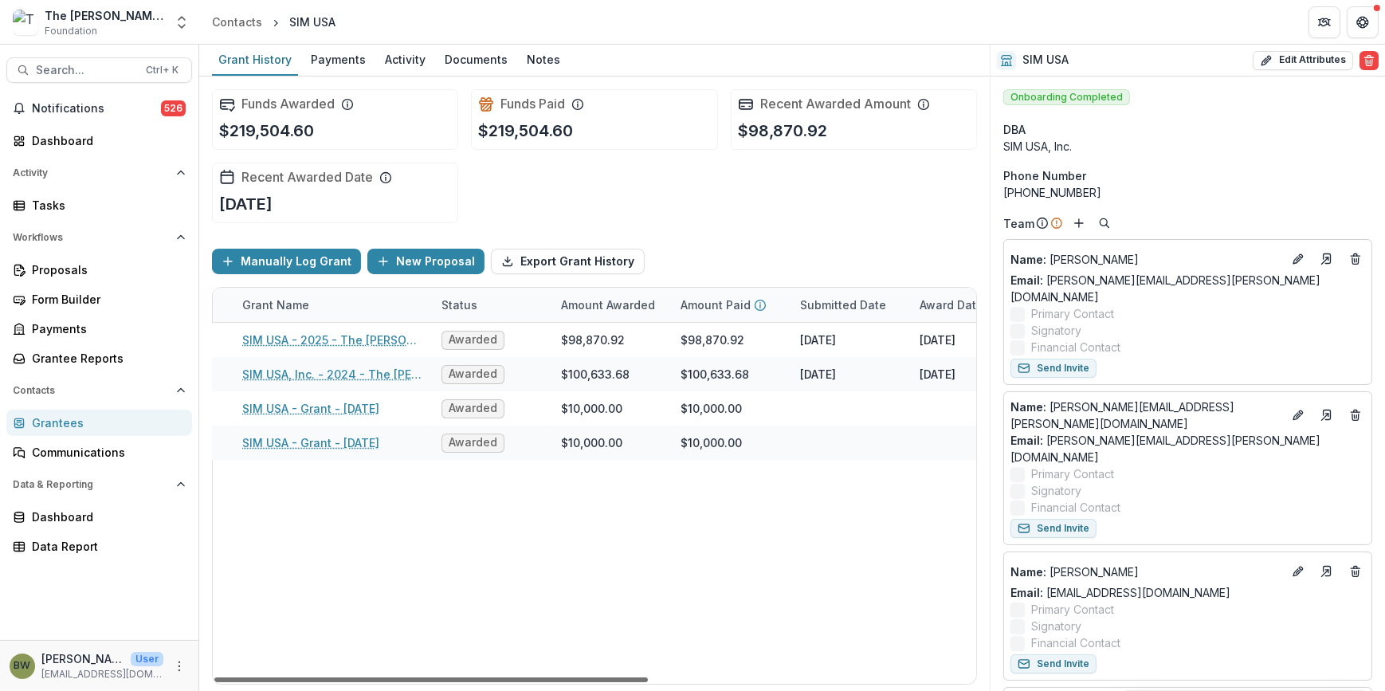
scroll to position [0, 84]
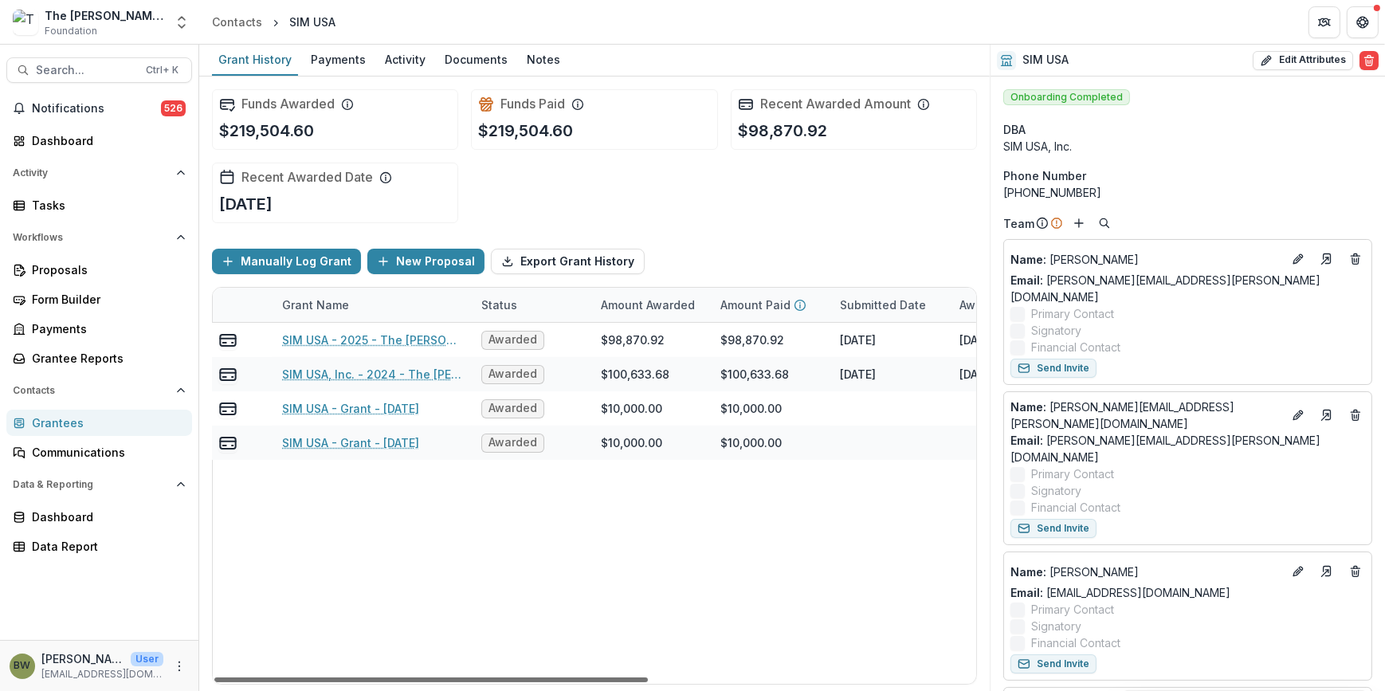
drag, startPoint x: 604, startPoint y: 673, endPoint x: 652, endPoint y: 692, distance: 51.2
click at [648, 682] on div at bounding box center [430, 679] width 433 height 5
